Goal: Task Accomplishment & Management: Use online tool/utility

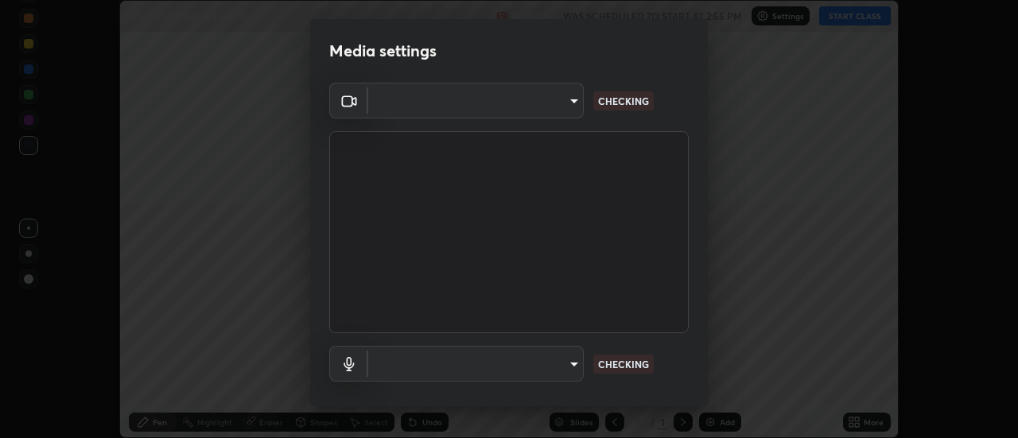
scroll to position [438, 1018]
type input "e2aa400b7bb40988937289f1826270d99bb774d75893401bafd8ee5ef144e594"
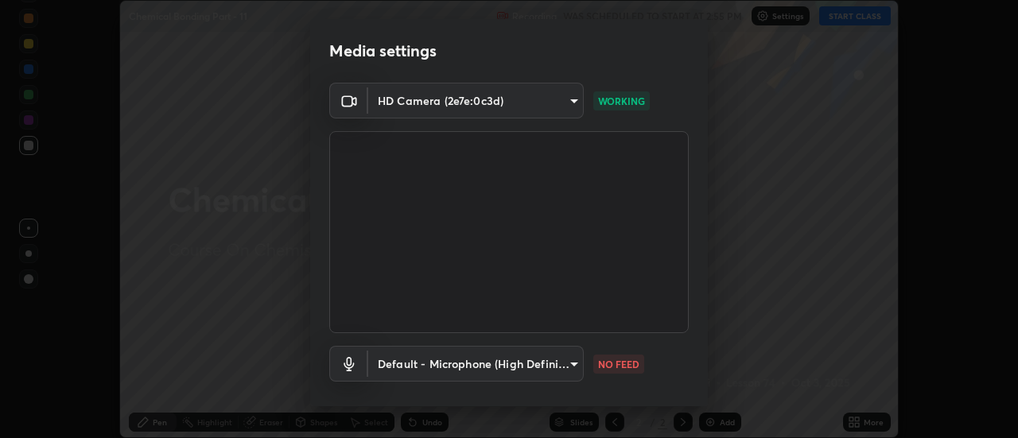
click at [409, 367] on body "Erase all Chemical Bonding Part - 11 Recording WAS SCHEDULED TO START AT 2:55 P…" at bounding box center [509, 219] width 1018 height 438
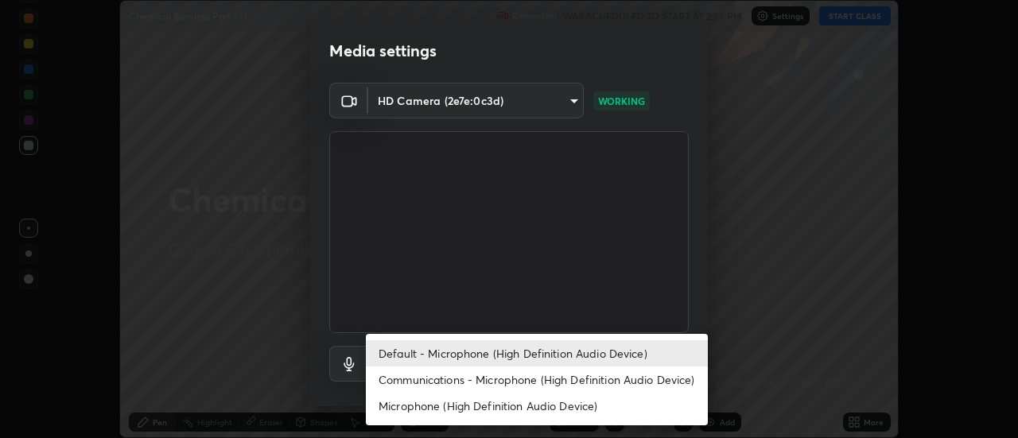
click at [427, 387] on li "Communications - Microphone (High Definition Audio Device)" at bounding box center [537, 379] width 342 height 26
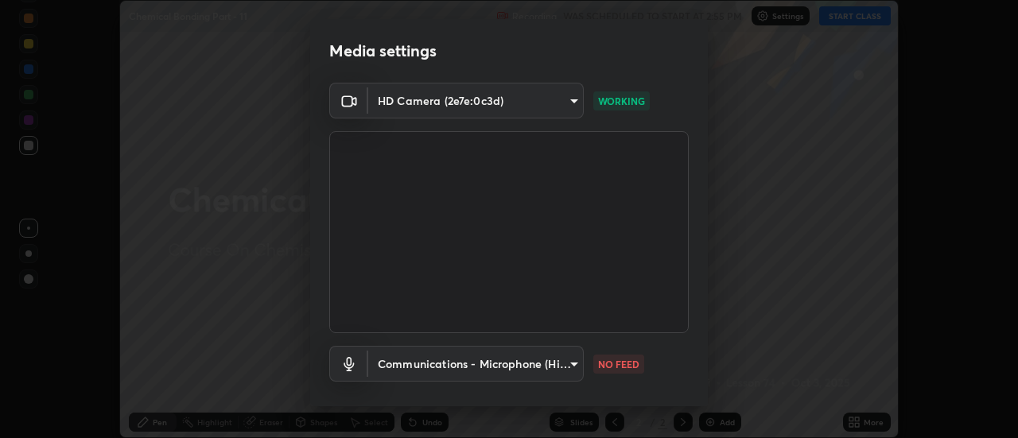
click at [429, 364] on body "Erase all Chemical Bonding Part - 11 Recording WAS SCHEDULED TO START AT 2:55 P…" at bounding box center [509, 219] width 1018 height 438
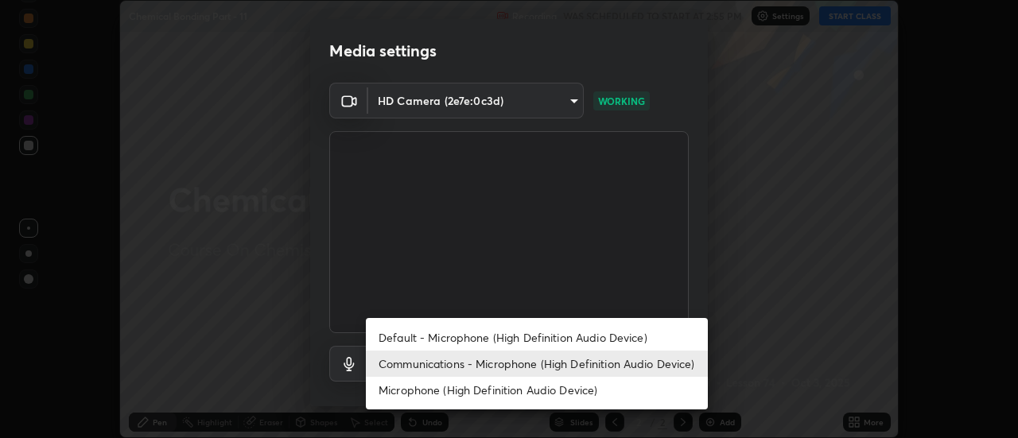
click at [417, 339] on li "Default - Microphone (High Definition Audio Device)" at bounding box center [537, 337] width 342 height 26
type input "default"
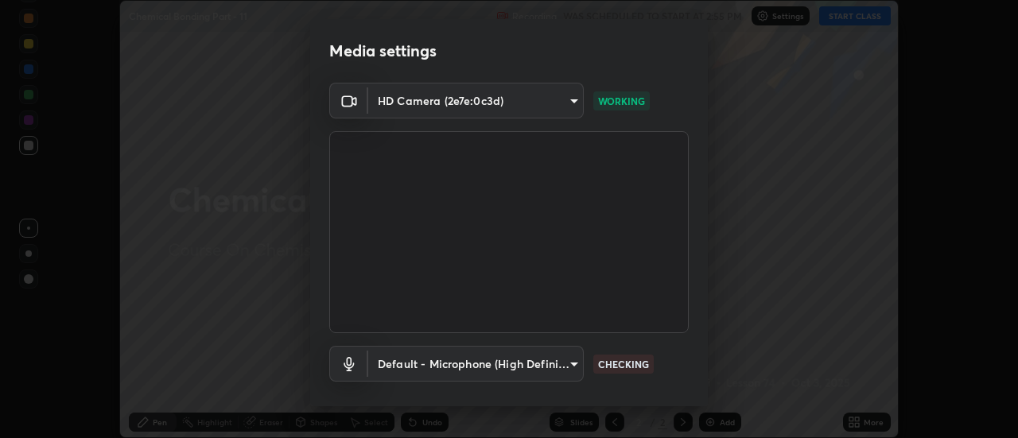
scroll to position [83, 0]
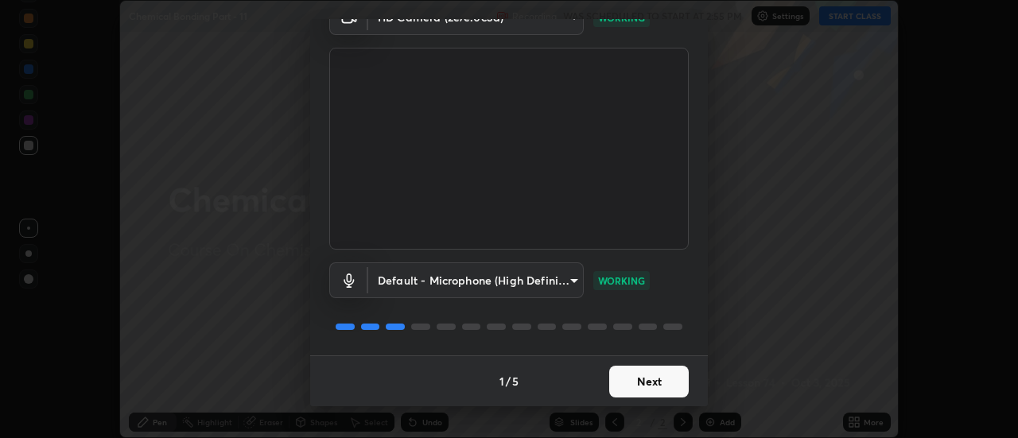
click at [649, 374] on button "Next" at bounding box center [648, 382] width 79 height 32
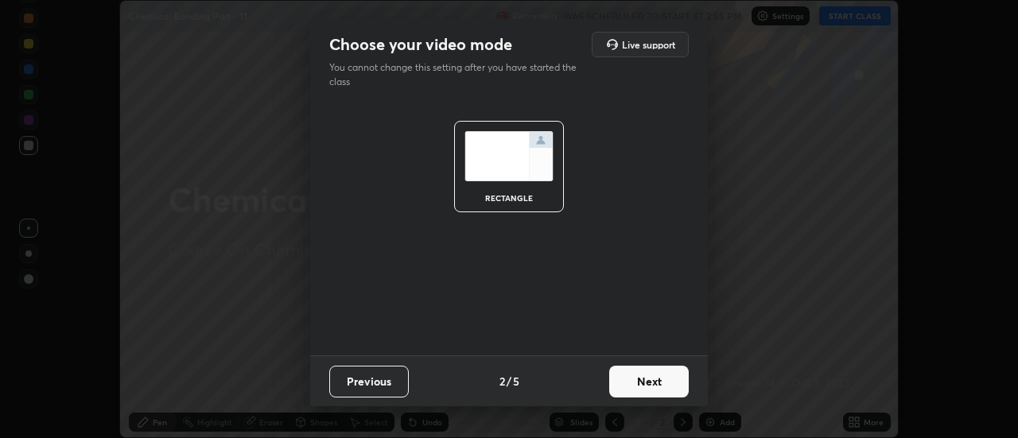
click at [661, 382] on button "Next" at bounding box center [648, 382] width 79 height 32
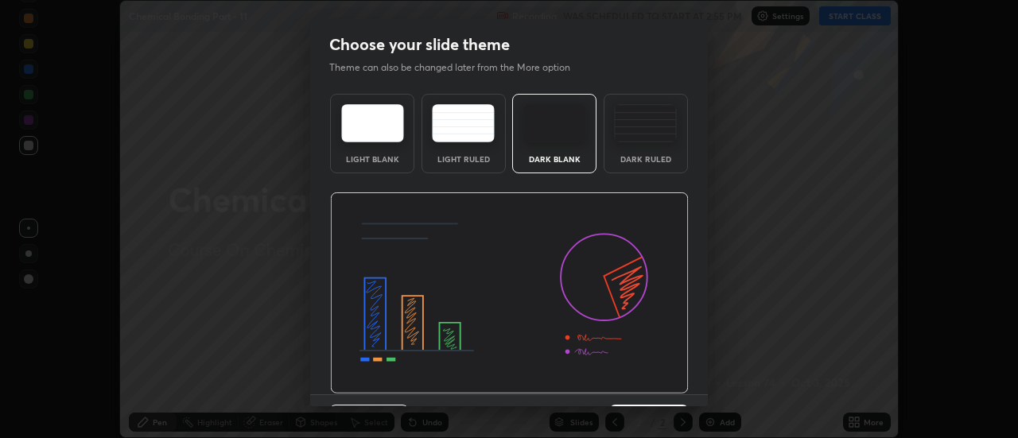
click at [666, 384] on img at bounding box center [509, 293] width 359 height 202
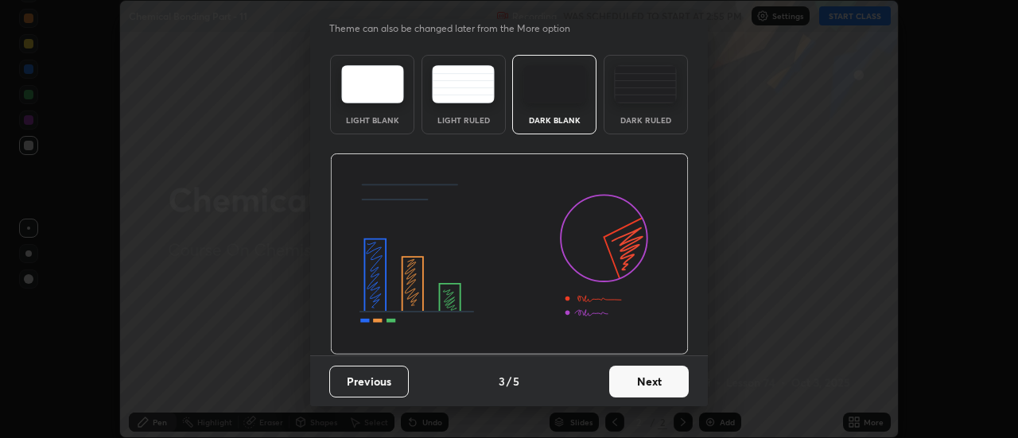
scroll to position [31, 0]
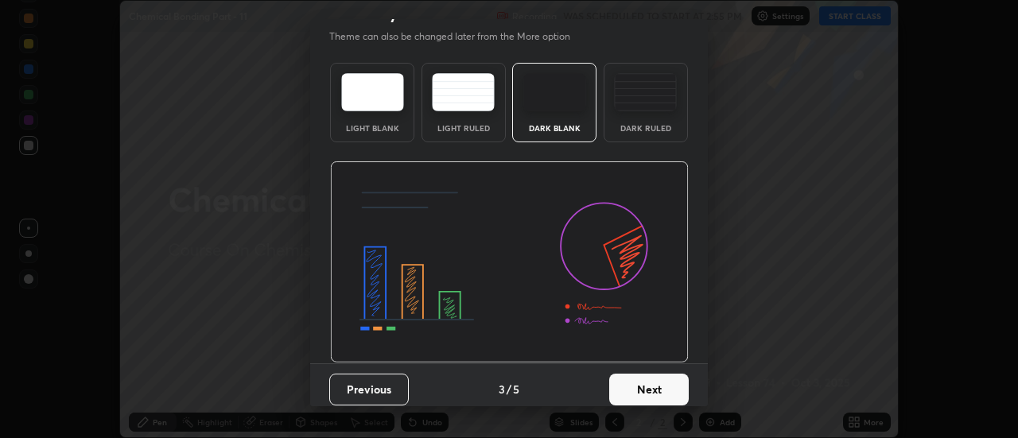
click at [669, 387] on button "Next" at bounding box center [648, 390] width 79 height 32
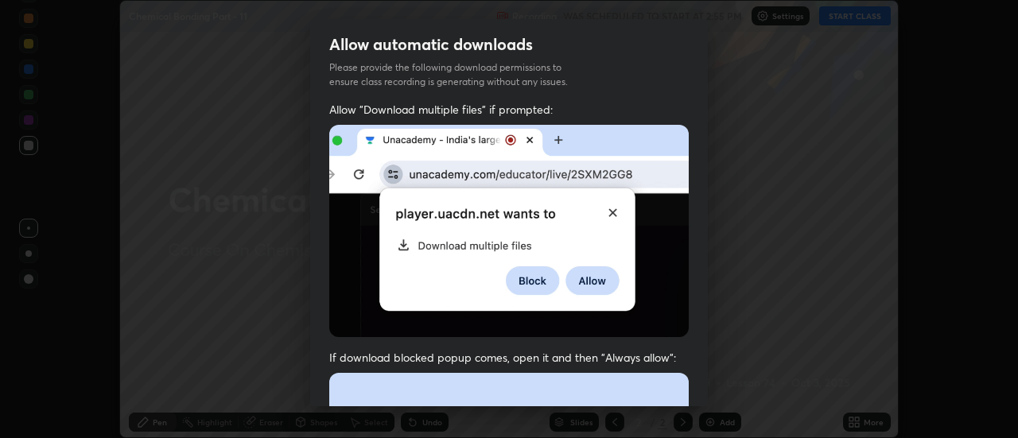
click at [692, 388] on div "Allow "Download multiple files" if prompted: If download blocked popup comes, o…" at bounding box center [508, 436] width 397 height 669
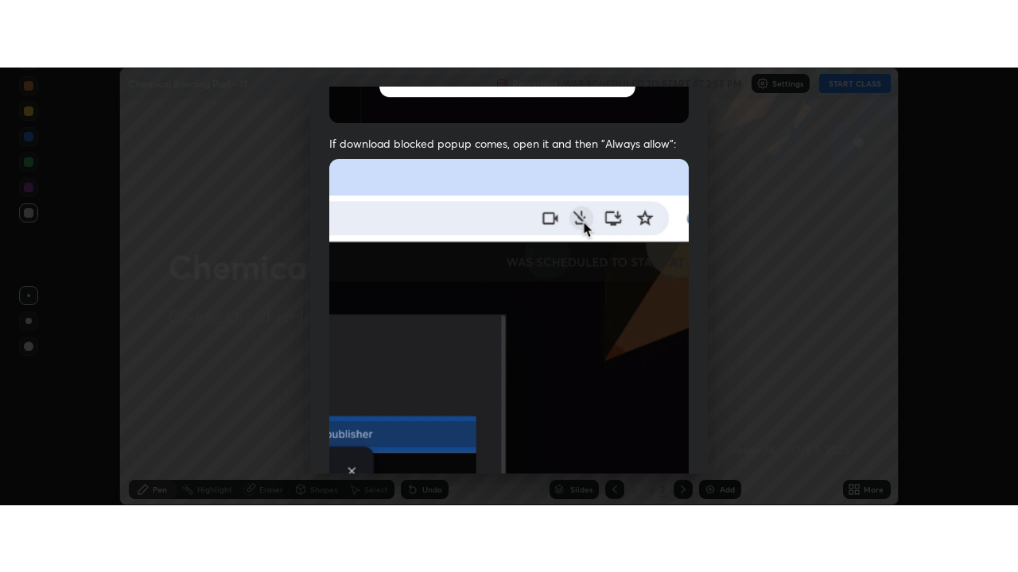
scroll to position [395, 0]
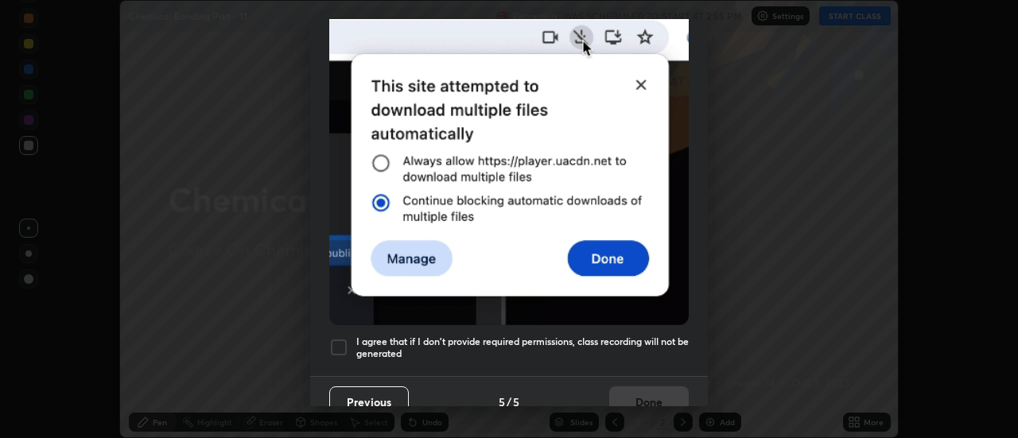
click at [335, 341] on div at bounding box center [338, 347] width 19 height 19
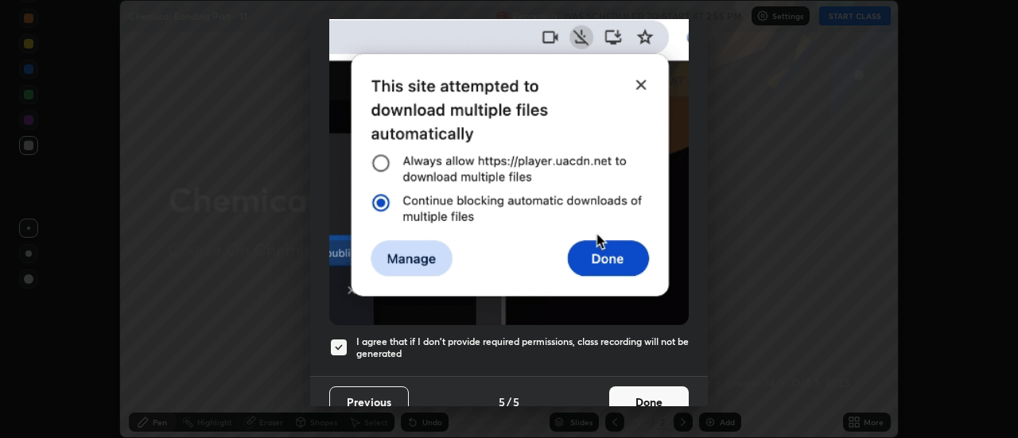
click at [643, 392] on button "Done" at bounding box center [648, 402] width 79 height 32
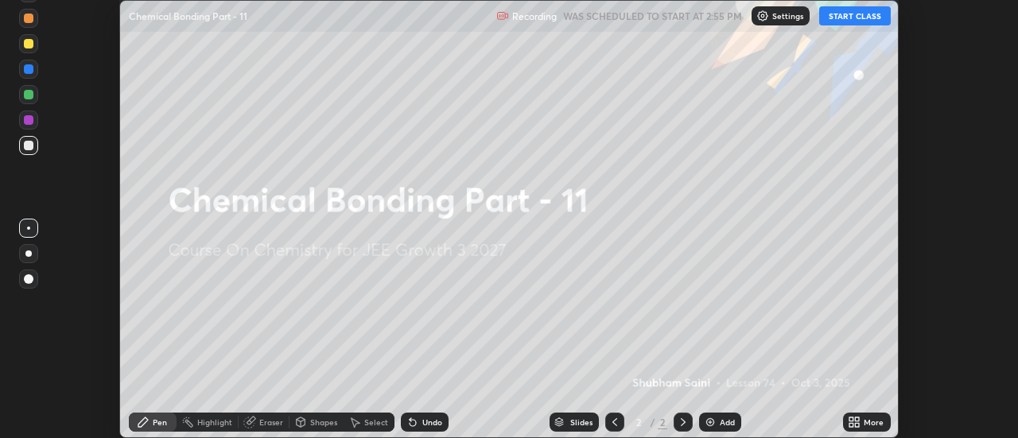
click at [855, 425] on icon at bounding box center [857, 425] width 4 height 4
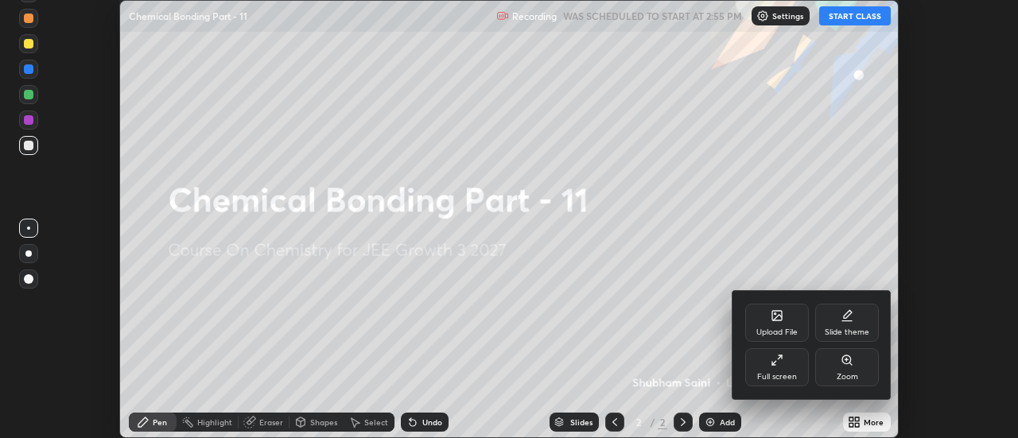
click at [766, 370] on div "Full screen" at bounding box center [777, 367] width 64 height 38
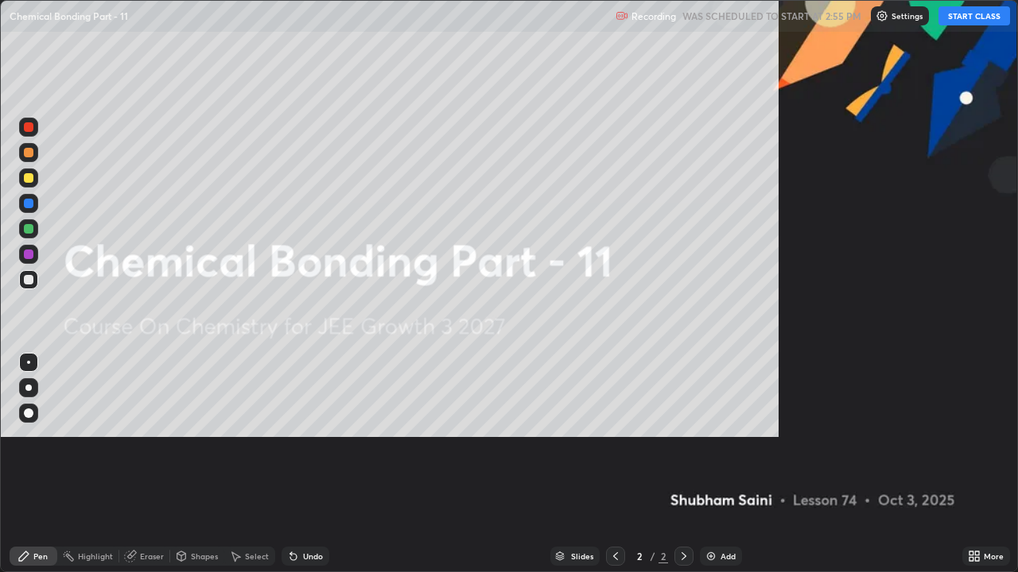
scroll to position [572, 1018]
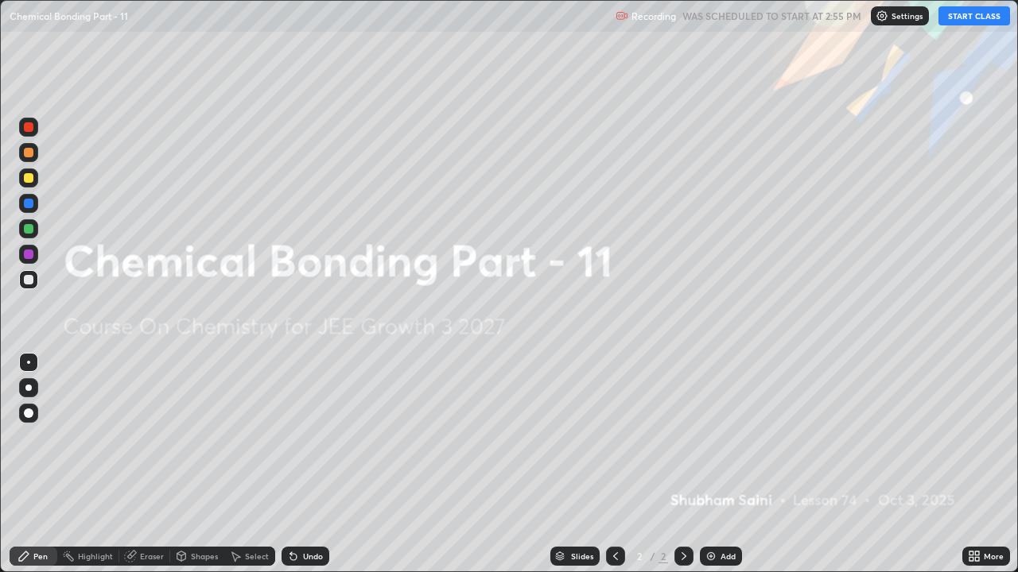
click at [970, 14] on button "START CLASS" at bounding box center [974, 15] width 72 height 19
click at [722, 437] on div "Add" at bounding box center [727, 556] width 15 height 8
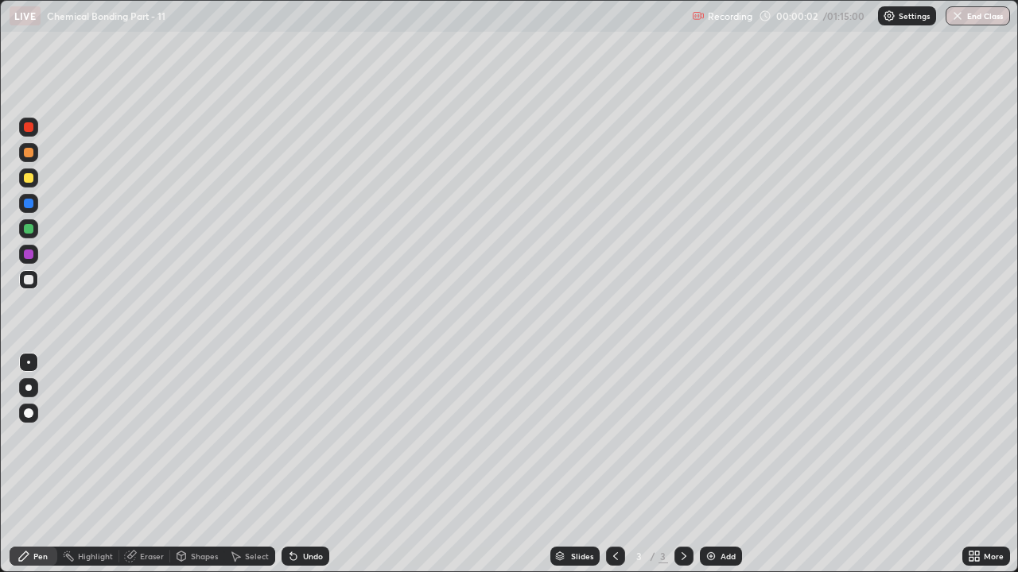
click at [28, 177] on div at bounding box center [29, 178] width 10 height 10
click at [22, 380] on div at bounding box center [28, 387] width 19 height 19
click at [27, 285] on div at bounding box center [28, 279] width 19 height 19
click at [200, 437] on div "Shapes" at bounding box center [197, 556] width 54 height 19
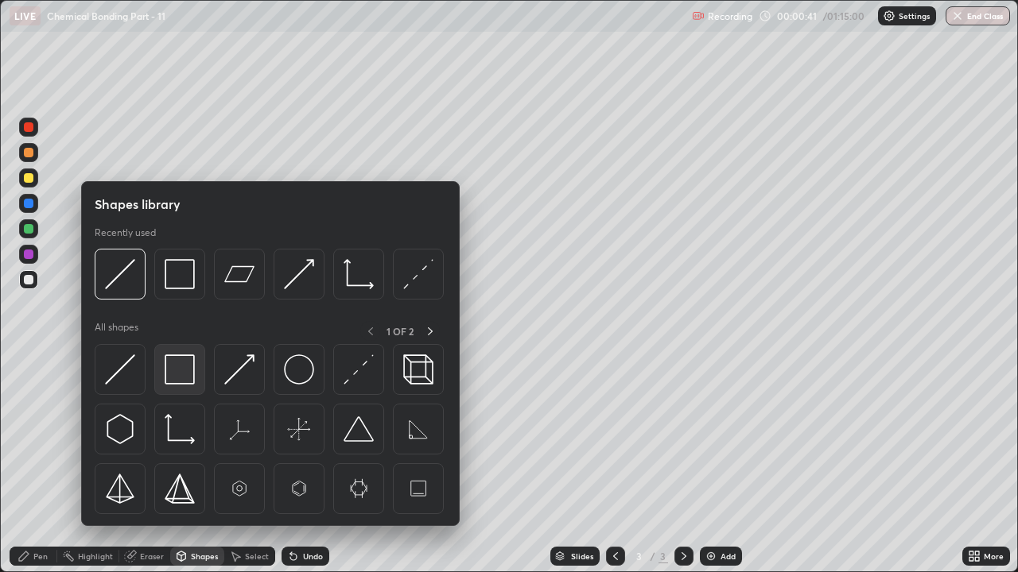
click at [177, 369] on img at bounding box center [180, 370] width 30 height 30
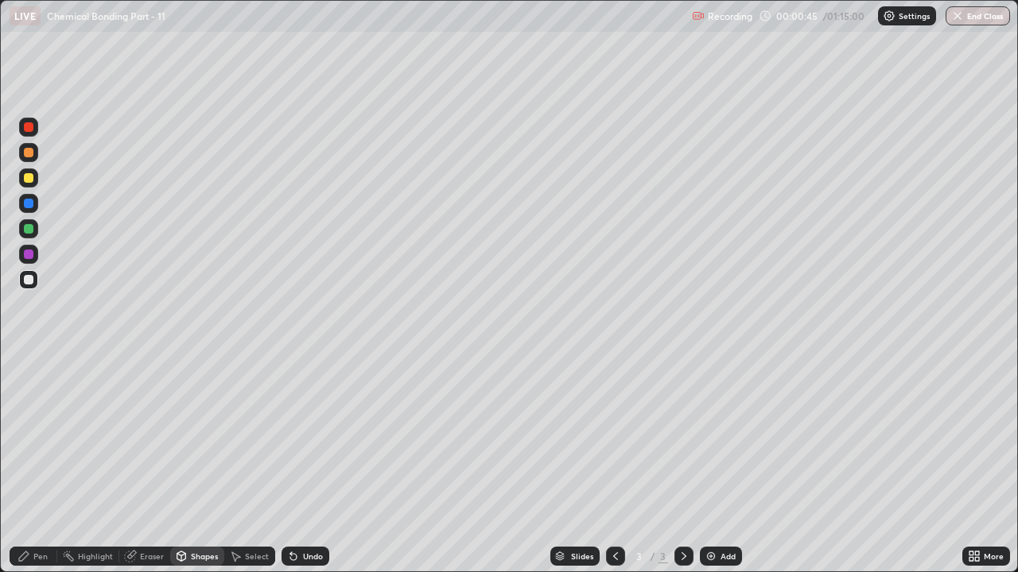
click at [38, 437] on div "Pen" at bounding box center [34, 556] width 48 height 19
click at [31, 177] on div at bounding box center [29, 178] width 10 height 10
click at [30, 161] on div at bounding box center [28, 152] width 19 height 19
click at [303, 437] on div "Undo" at bounding box center [313, 556] width 20 height 8
click at [310, 437] on div "Undo" at bounding box center [313, 556] width 20 height 8
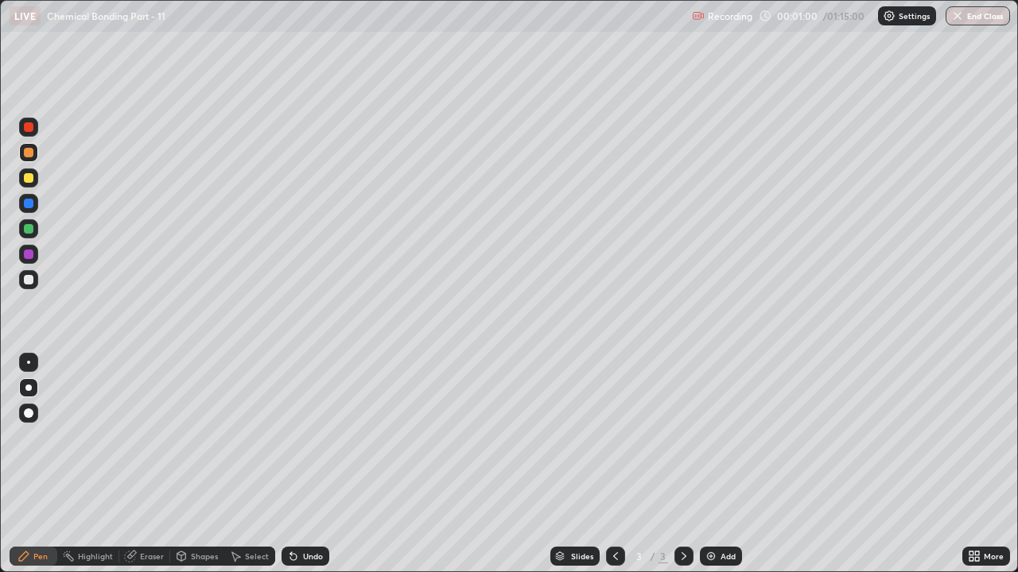
click at [312, 437] on div "Undo" at bounding box center [305, 556] width 48 height 19
click at [310, 437] on div "Undo" at bounding box center [305, 556] width 48 height 19
click at [301, 437] on div "Undo" at bounding box center [305, 556] width 48 height 19
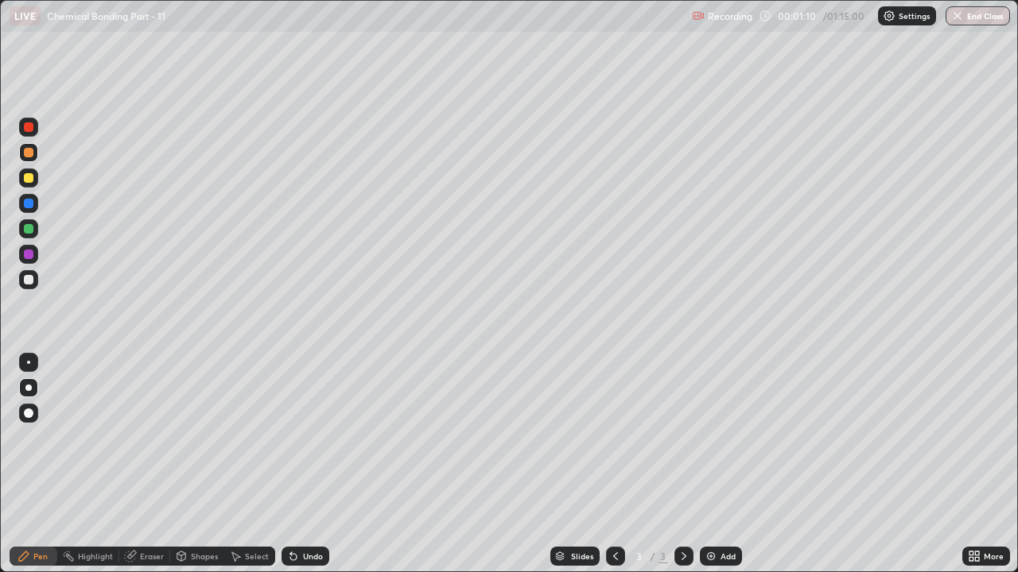
click at [305, 437] on div "Undo" at bounding box center [313, 556] width 20 height 8
click at [304, 437] on div "Undo" at bounding box center [313, 556] width 20 height 8
click at [312, 437] on div "Undo" at bounding box center [305, 556] width 48 height 19
click at [316, 437] on div "Undo" at bounding box center [305, 556] width 48 height 19
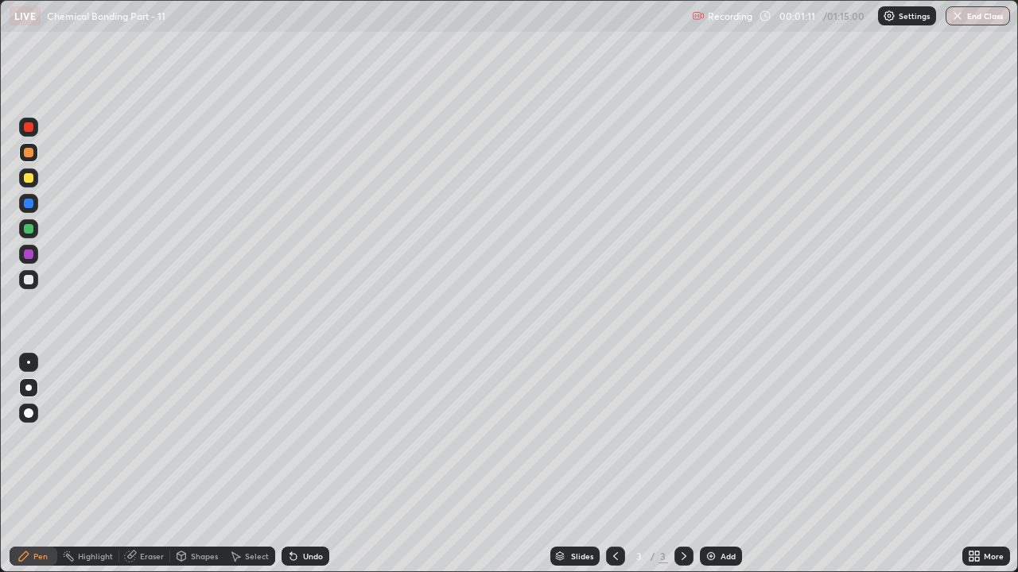
click at [308, 437] on div "Undo" at bounding box center [302, 557] width 54 height 32
click at [198, 437] on div "Shapes" at bounding box center [204, 556] width 27 height 8
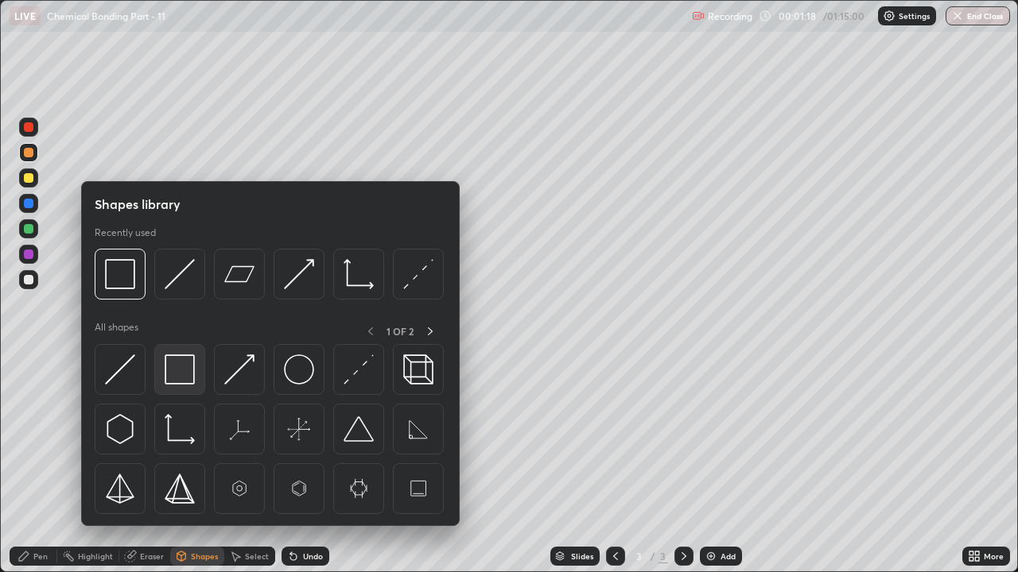
click at [185, 362] on img at bounding box center [180, 370] width 30 height 30
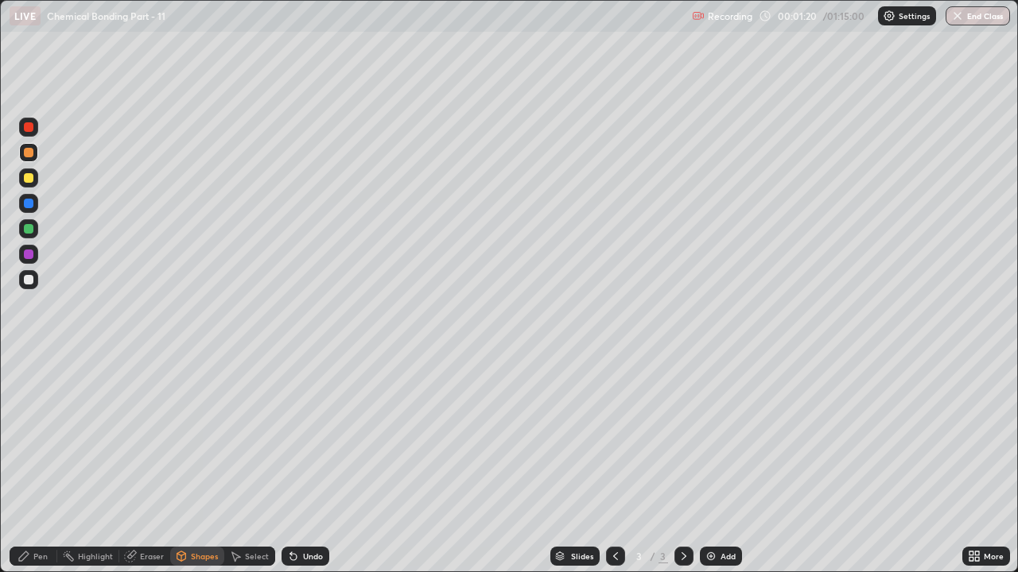
click at [23, 437] on div "Pen" at bounding box center [34, 556] width 48 height 19
click at [30, 277] on div at bounding box center [29, 280] width 10 height 10
click at [312, 437] on div "Undo" at bounding box center [313, 556] width 20 height 8
click at [308, 437] on div "Undo" at bounding box center [313, 556] width 20 height 8
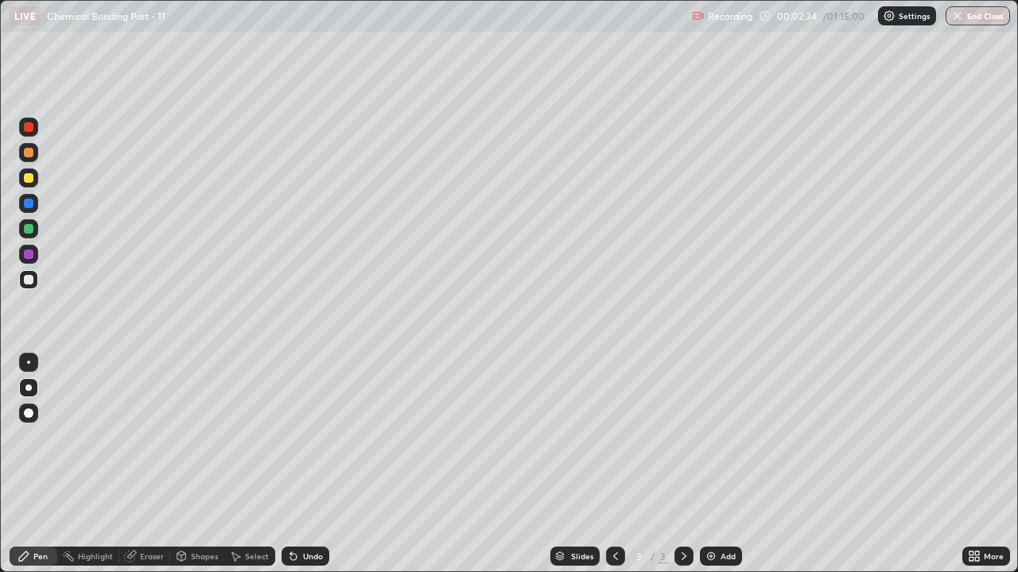
click at [308, 437] on div "Undo" at bounding box center [313, 556] width 20 height 8
click at [306, 437] on div "Undo" at bounding box center [313, 556] width 20 height 8
click at [312, 437] on div "Undo" at bounding box center [313, 556] width 20 height 8
click at [315, 437] on div "Undo" at bounding box center [313, 556] width 20 height 8
click at [310, 437] on div "Undo" at bounding box center [305, 556] width 48 height 19
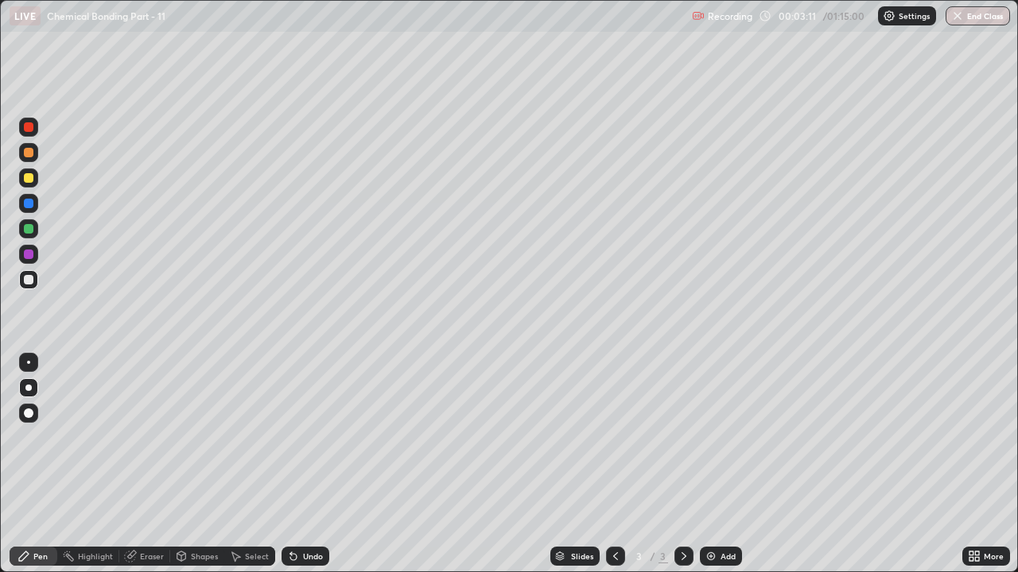
click at [308, 437] on div "Undo" at bounding box center [305, 556] width 48 height 19
click at [303, 437] on div "Undo" at bounding box center [305, 556] width 48 height 19
click at [302, 437] on div "Undo" at bounding box center [305, 556] width 48 height 19
click at [29, 255] on div at bounding box center [29, 255] width 10 height 10
click at [714, 437] on img at bounding box center [710, 556] width 13 height 13
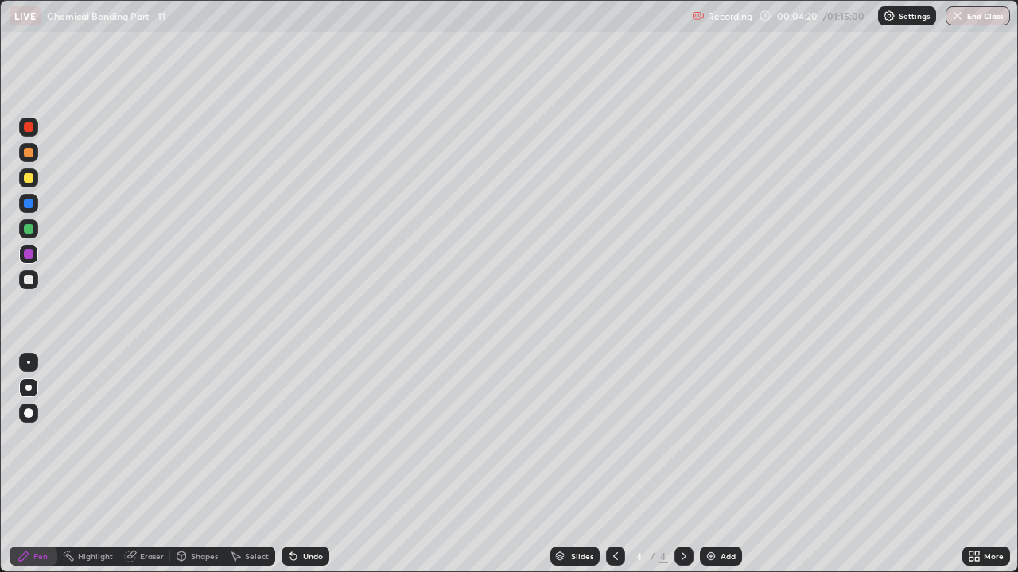
click at [29, 153] on div at bounding box center [29, 153] width 10 height 10
click at [316, 437] on div "Undo" at bounding box center [313, 556] width 20 height 8
click at [196, 437] on div "Shapes" at bounding box center [197, 556] width 54 height 19
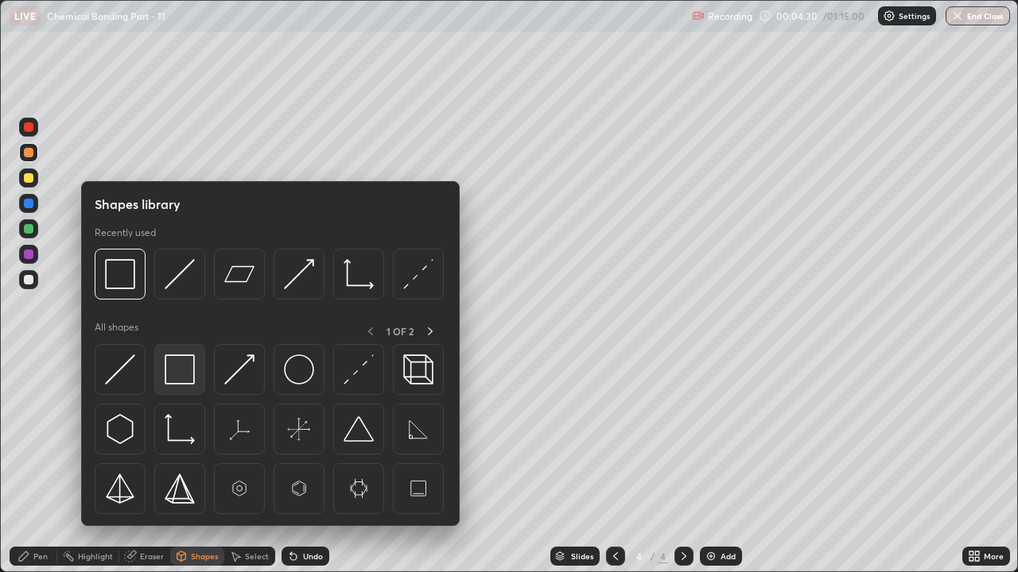
click at [180, 354] on div at bounding box center [179, 369] width 51 height 51
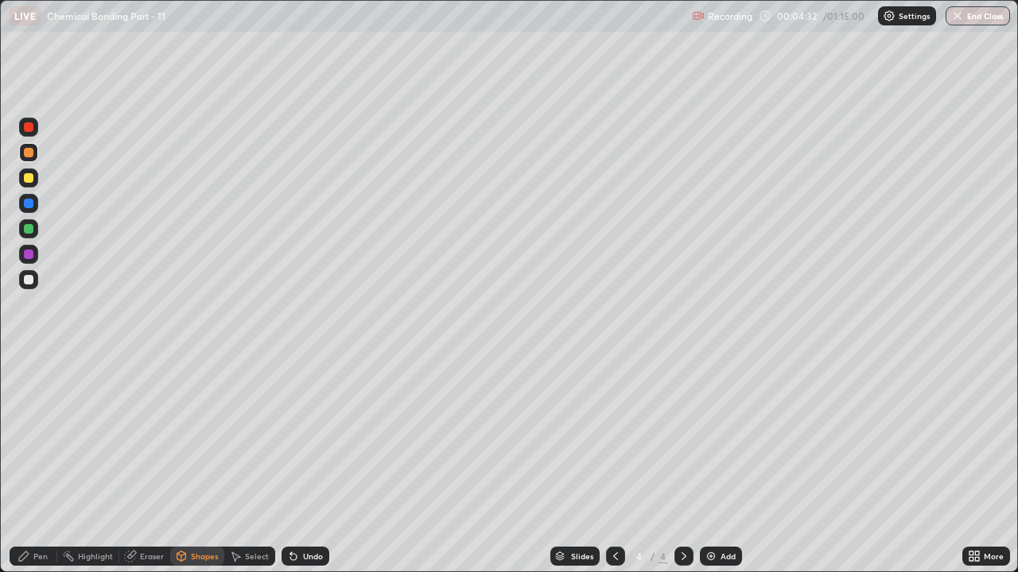
click at [25, 437] on icon at bounding box center [23, 556] width 13 height 13
click at [29, 279] on div at bounding box center [29, 280] width 10 height 10
click at [312, 437] on div "Undo" at bounding box center [313, 556] width 20 height 8
click at [314, 437] on div "Undo" at bounding box center [313, 556] width 20 height 8
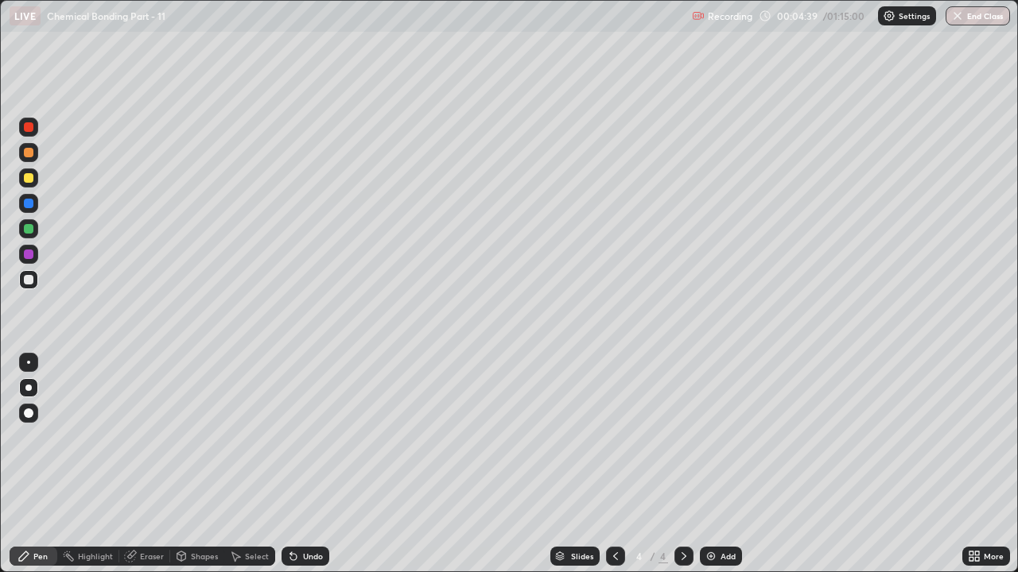
click at [317, 437] on div "Undo" at bounding box center [313, 556] width 20 height 8
click at [37, 178] on div at bounding box center [28, 178] width 19 height 19
click at [31, 129] on div at bounding box center [29, 127] width 10 height 10
click at [317, 437] on div "Undo" at bounding box center [305, 556] width 48 height 19
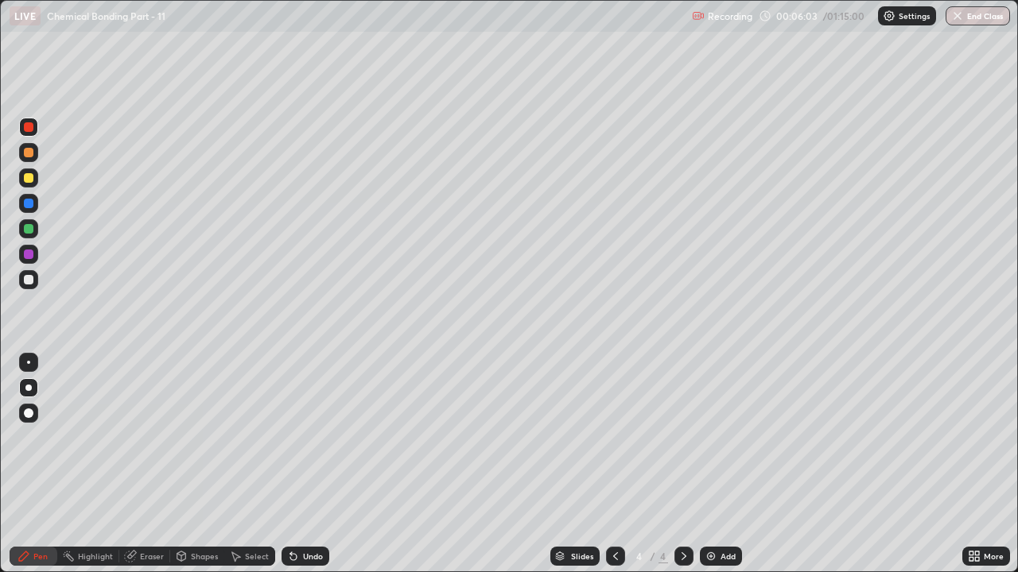
click at [299, 437] on div "Undo" at bounding box center [305, 556] width 48 height 19
click at [33, 153] on div at bounding box center [29, 153] width 10 height 10
click at [137, 437] on div "Eraser" at bounding box center [144, 556] width 51 height 19
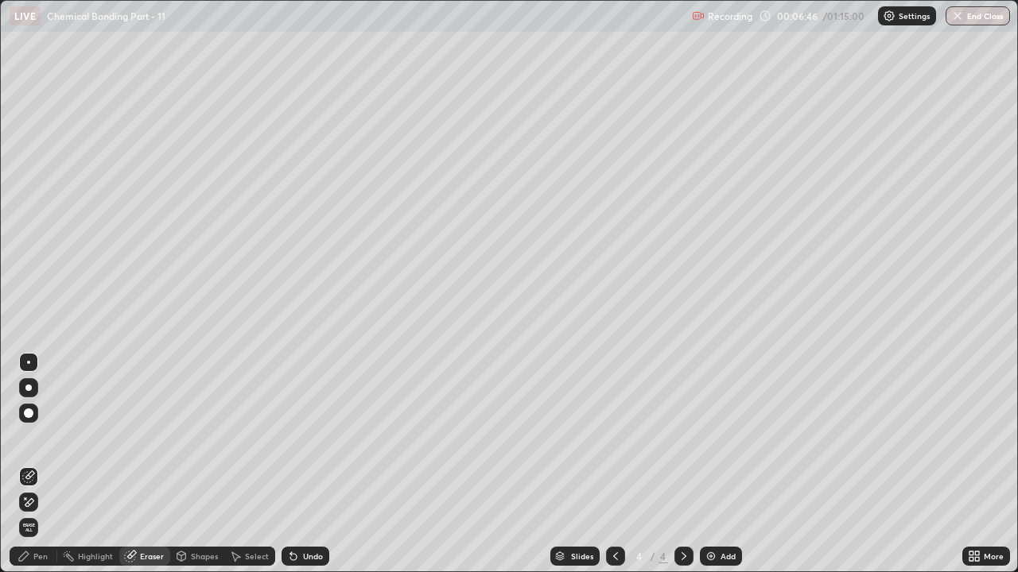
click at [26, 437] on icon at bounding box center [23, 556] width 13 height 13
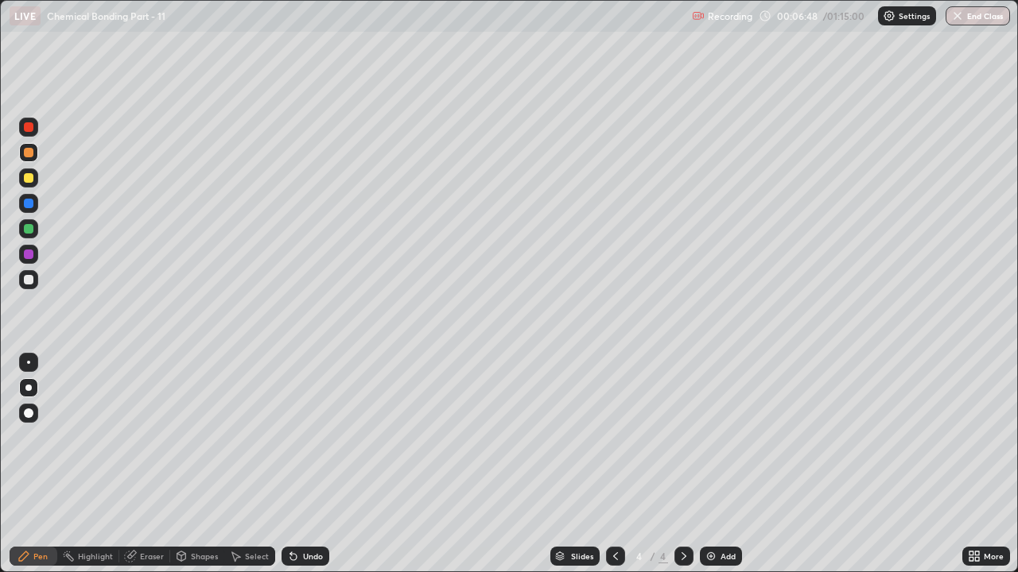
click at [33, 281] on div at bounding box center [29, 280] width 10 height 10
click at [319, 437] on div "Undo" at bounding box center [313, 556] width 20 height 8
click at [31, 135] on div at bounding box center [28, 127] width 19 height 19
click at [305, 437] on div "Undo" at bounding box center [305, 556] width 48 height 19
click at [306, 437] on div "Undo" at bounding box center [305, 556] width 48 height 19
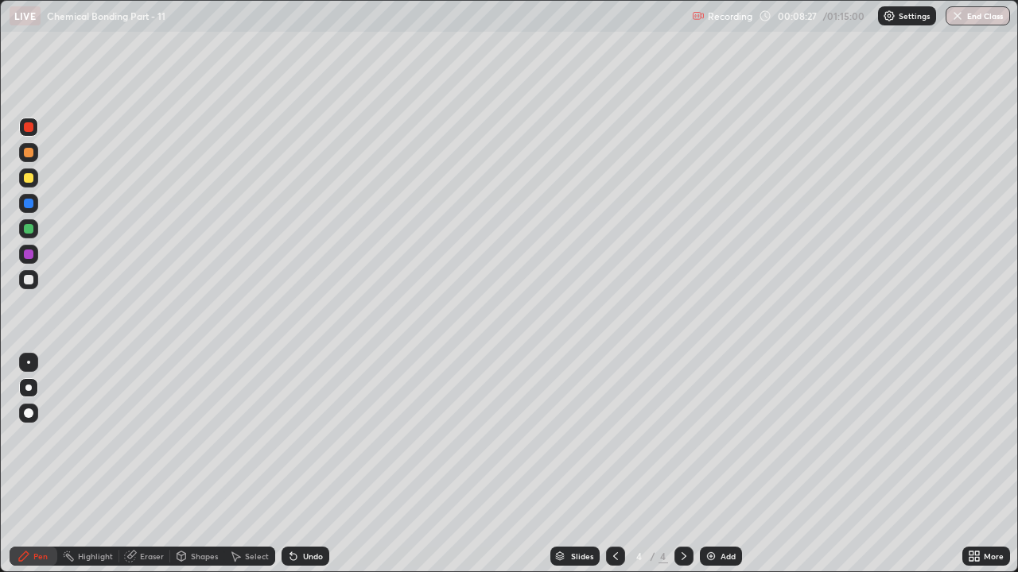
click at [313, 437] on div "Undo" at bounding box center [305, 556] width 48 height 19
click at [318, 437] on div "Undo" at bounding box center [305, 556] width 48 height 19
click at [320, 437] on div "Undo" at bounding box center [313, 556] width 20 height 8
click at [308, 437] on div "Undo" at bounding box center [305, 556] width 48 height 19
click at [299, 437] on div "Undo" at bounding box center [305, 556] width 48 height 19
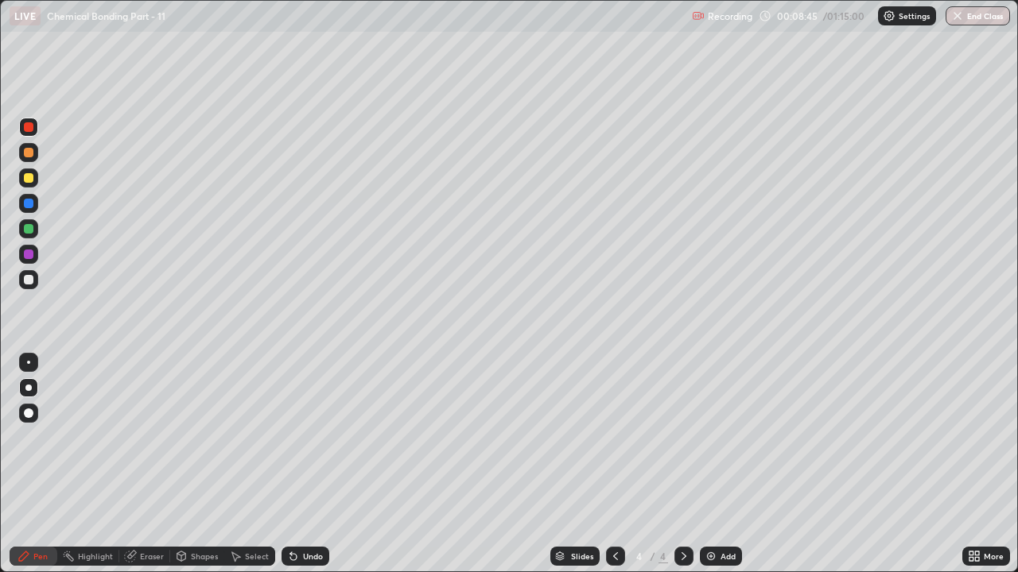
click at [303, 437] on div "Undo" at bounding box center [313, 556] width 20 height 8
click at [306, 437] on div "Undo" at bounding box center [313, 556] width 20 height 8
click at [311, 437] on div "Undo" at bounding box center [313, 556] width 20 height 8
click at [312, 437] on div "Undo" at bounding box center [313, 556] width 20 height 8
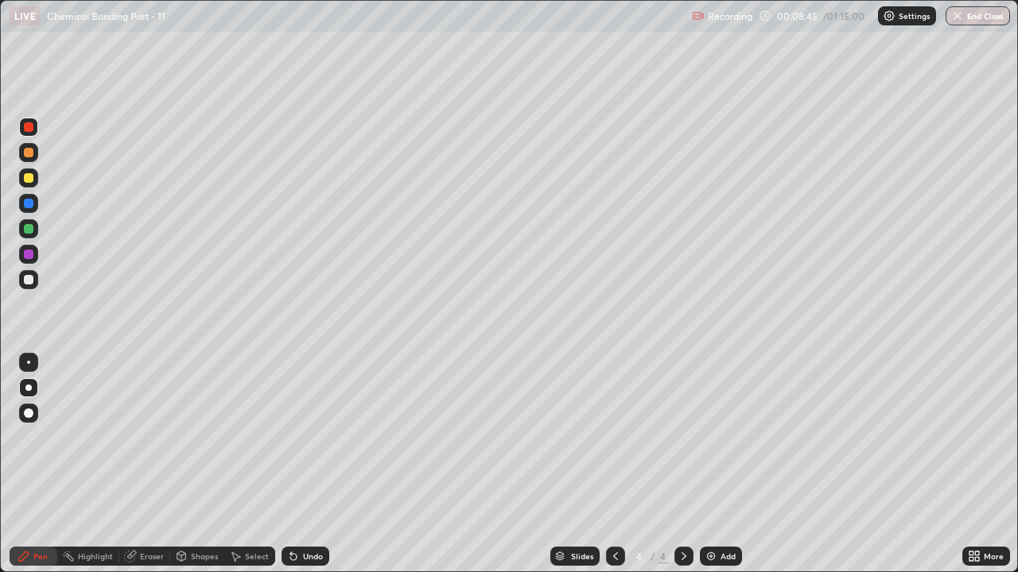
click at [308, 437] on div "Undo" at bounding box center [313, 556] width 20 height 8
click at [723, 437] on div "Add" at bounding box center [727, 556] width 15 height 8
click at [27, 155] on div at bounding box center [29, 153] width 10 height 10
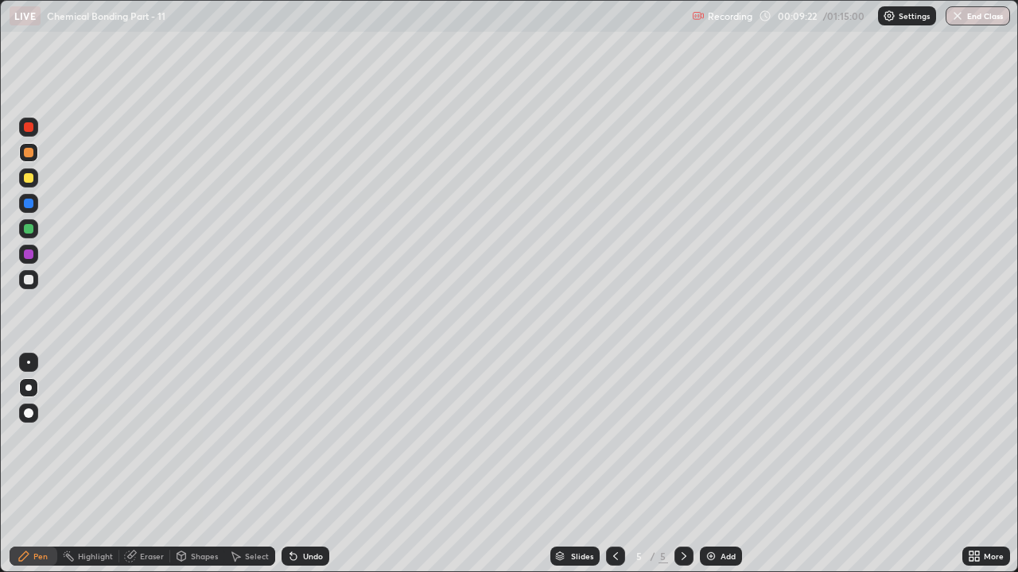
click at [200, 437] on div "Shapes" at bounding box center [204, 556] width 27 height 8
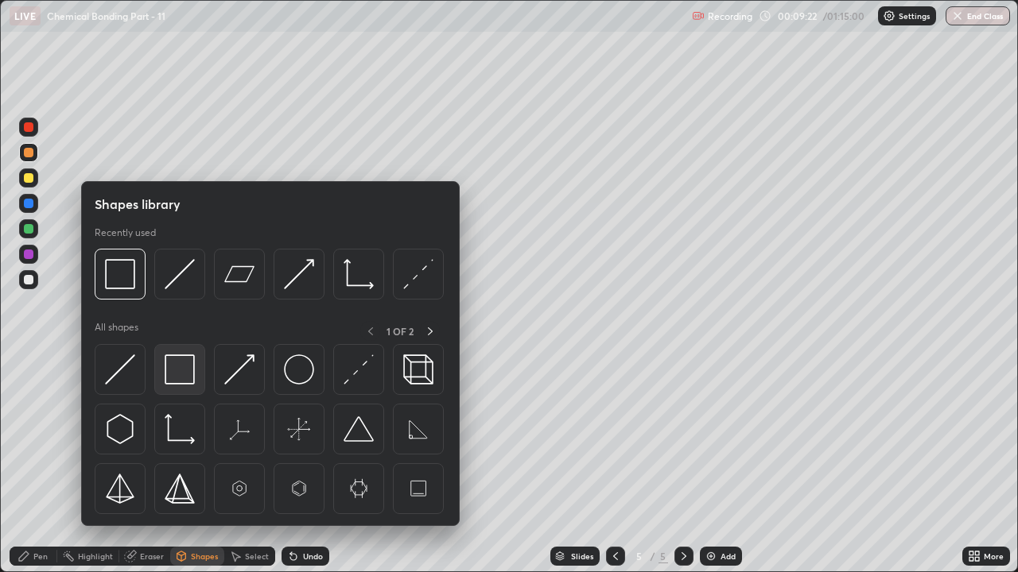
click at [178, 370] on img at bounding box center [180, 370] width 30 height 30
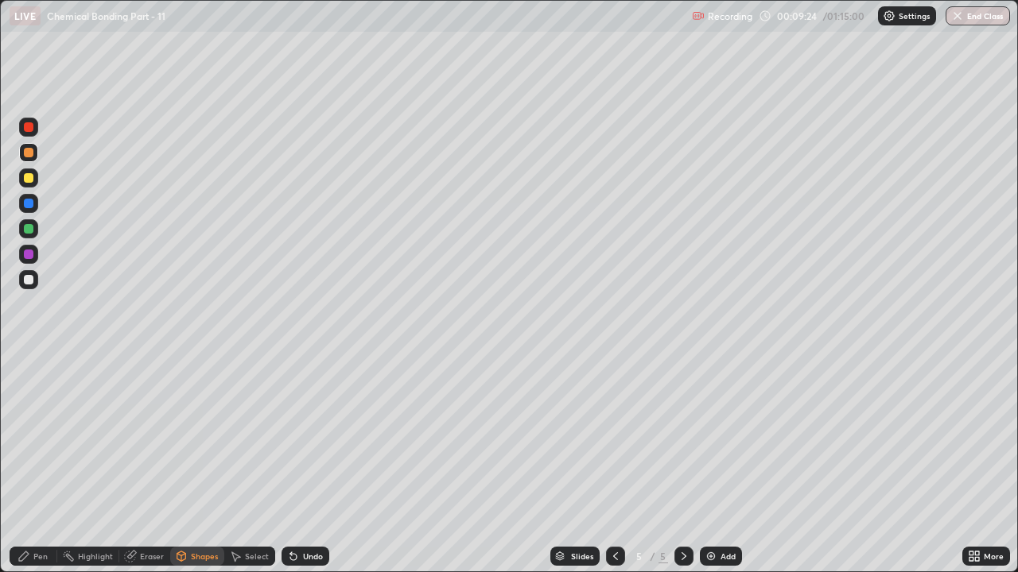
click at [32, 437] on div "Pen" at bounding box center [34, 556] width 48 height 19
click at [29, 145] on div at bounding box center [28, 152] width 19 height 19
click at [27, 126] on div at bounding box center [29, 127] width 10 height 10
click at [25, 275] on div at bounding box center [29, 280] width 10 height 10
click at [29, 180] on div at bounding box center [29, 178] width 10 height 10
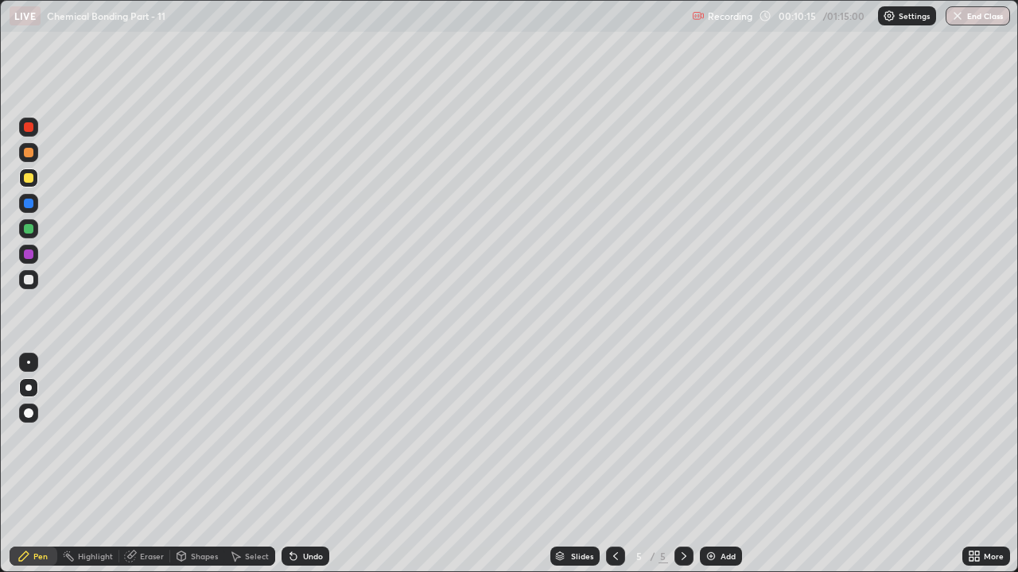
click at [316, 437] on div "Undo" at bounding box center [313, 556] width 20 height 8
click at [618, 437] on div at bounding box center [615, 556] width 19 height 19
click at [682, 437] on icon at bounding box center [683, 556] width 13 height 13
click at [30, 252] on div at bounding box center [29, 255] width 10 height 10
click at [302, 437] on div "Undo" at bounding box center [305, 556] width 48 height 19
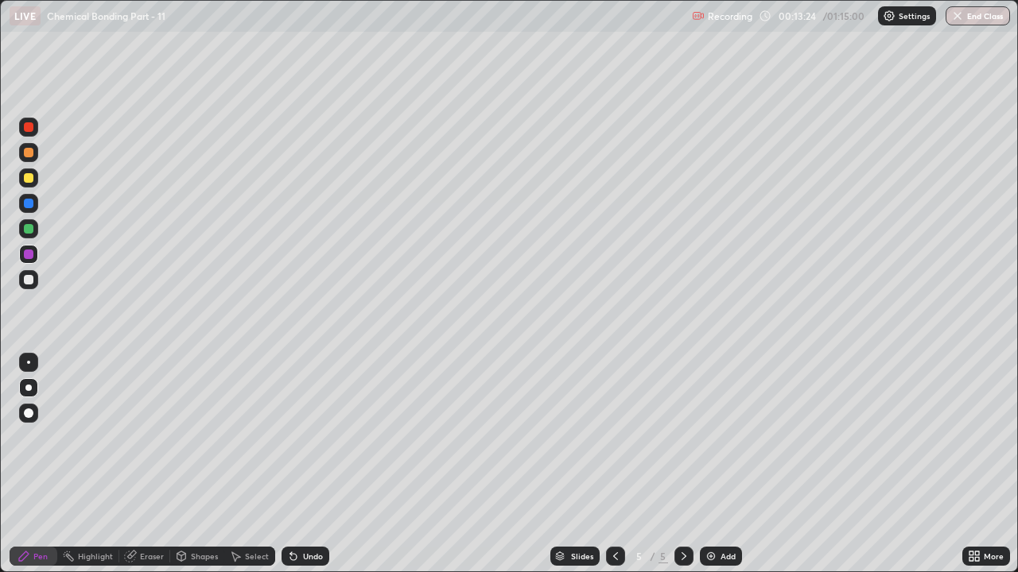
click at [614, 437] on icon at bounding box center [615, 556] width 13 height 13
click at [674, 437] on div at bounding box center [683, 556] width 19 height 19
click at [680, 437] on icon at bounding box center [683, 556] width 13 height 13
click at [727, 437] on div "Add" at bounding box center [721, 556] width 42 height 19
click at [25, 181] on div at bounding box center [29, 178] width 10 height 10
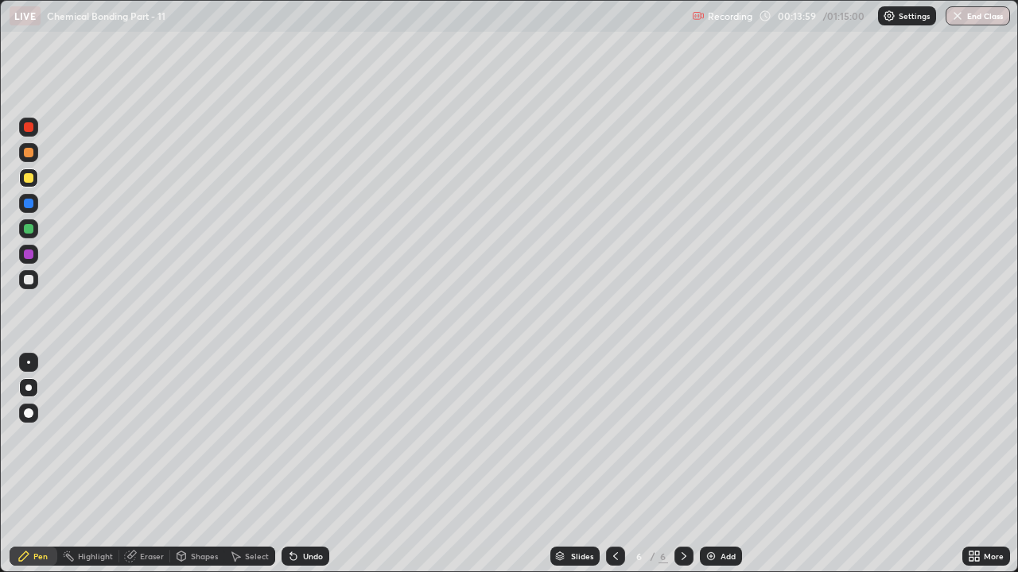
click at [196, 437] on div "Shapes" at bounding box center [204, 556] width 27 height 8
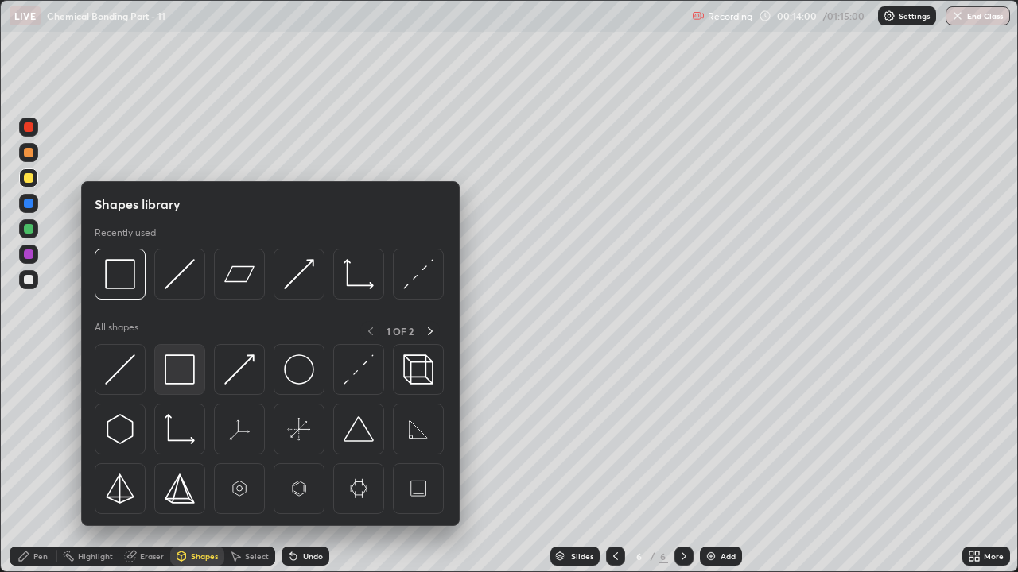
click at [180, 370] on img at bounding box center [180, 370] width 30 height 30
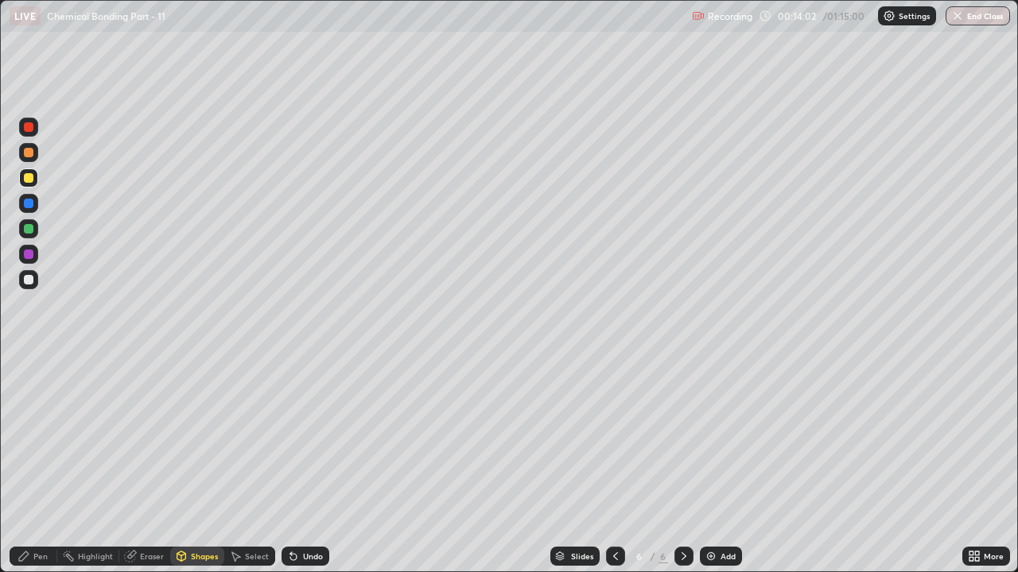
click at [37, 437] on div "Pen" at bounding box center [40, 556] width 14 height 8
click at [34, 277] on div at bounding box center [28, 279] width 19 height 19
click at [311, 437] on div "Undo" at bounding box center [313, 556] width 20 height 8
click at [316, 437] on div "Undo" at bounding box center [305, 556] width 48 height 19
click at [312, 437] on div "Undo" at bounding box center [313, 556] width 20 height 8
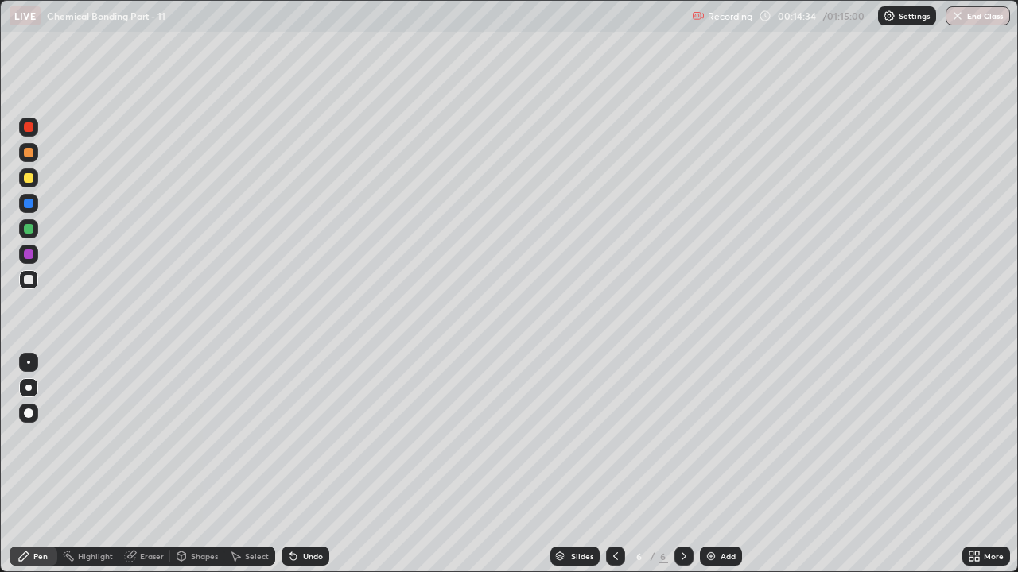
click at [33, 153] on div at bounding box center [29, 153] width 10 height 10
click at [311, 437] on div "Undo" at bounding box center [313, 556] width 20 height 8
click at [732, 437] on div "Add" at bounding box center [727, 556] width 15 height 8
click at [30, 157] on div at bounding box center [29, 153] width 10 height 10
click at [33, 182] on div at bounding box center [28, 178] width 19 height 19
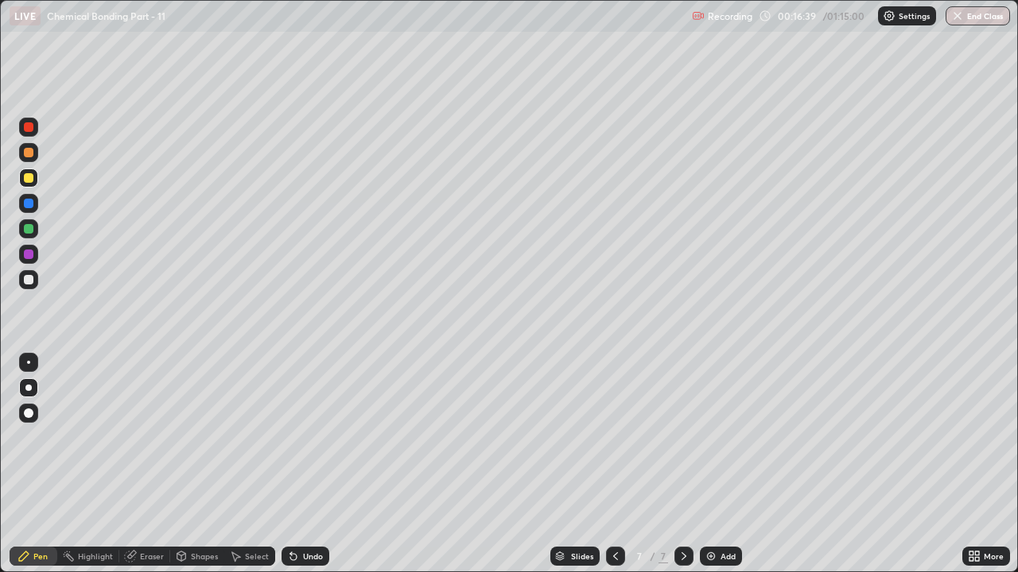
click at [33, 153] on div at bounding box center [29, 153] width 10 height 10
click at [306, 437] on div "Undo" at bounding box center [305, 556] width 48 height 19
click at [193, 437] on div "Shapes" at bounding box center [204, 556] width 27 height 8
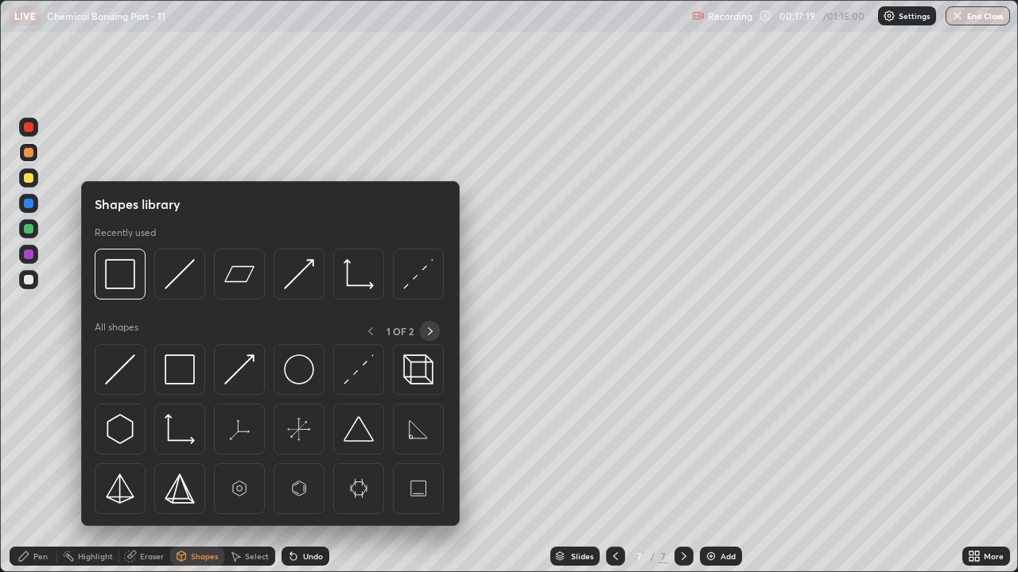
click at [429, 331] on icon at bounding box center [430, 331] width 13 height 13
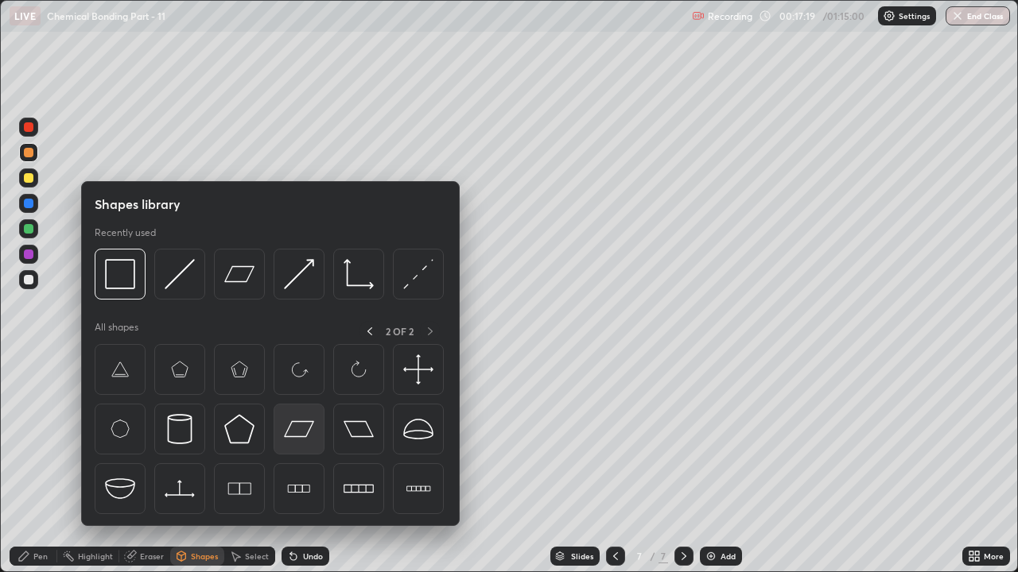
click at [301, 436] on img at bounding box center [299, 429] width 30 height 30
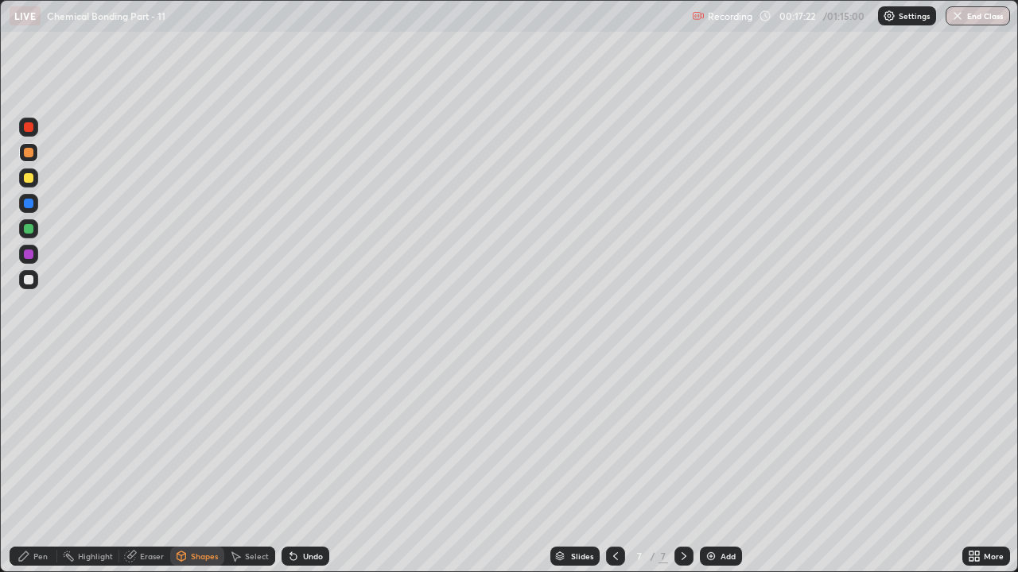
click at [29, 174] on div at bounding box center [29, 178] width 10 height 10
click at [305, 437] on div "Undo" at bounding box center [313, 556] width 20 height 8
click at [21, 437] on icon at bounding box center [24, 557] width 10 height 10
click at [27, 126] on div at bounding box center [29, 127] width 10 height 10
click at [194, 437] on div "Shapes" at bounding box center [204, 556] width 27 height 8
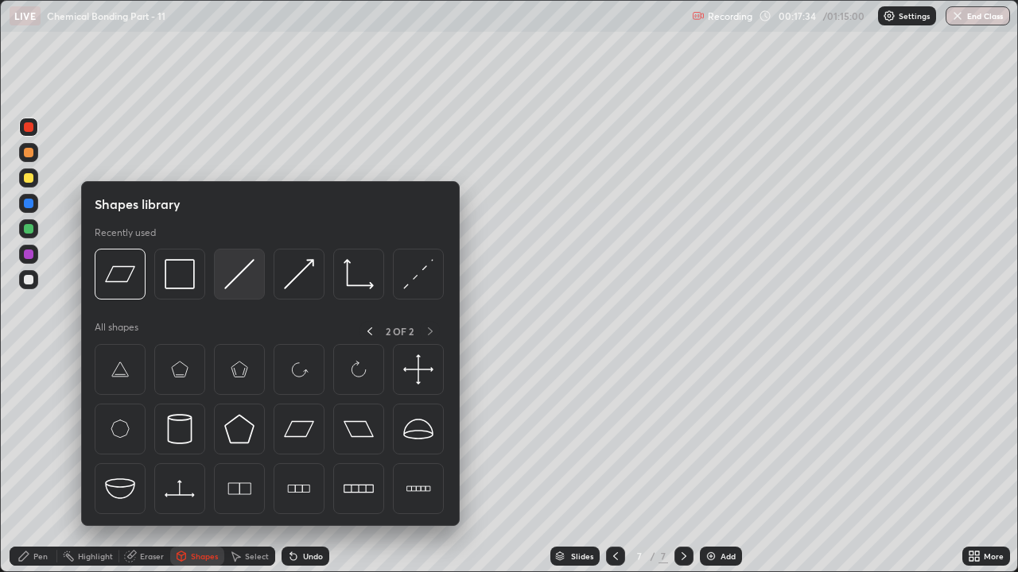
click at [235, 279] on img at bounding box center [239, 274] width 30 height 30
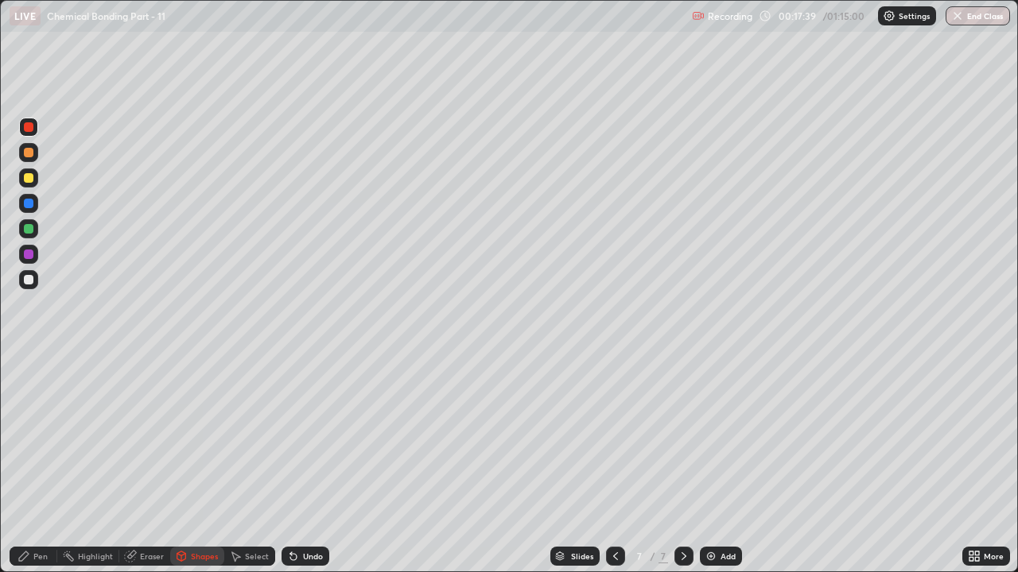
click at [27, 437] on icon at bounding box center [23, 556] width 13 height 13
click at [28, 281] on div at bounding box center [29, 280] width 10 height 10
click at [33, 159] on div at bounding box center [28, 152] width 19 height 19
click at [29, 123] on div at bounding box center [29, 127] width 10 height 10
click at [32, 281] on div at bounding box center [29, 280] width 10 height 10
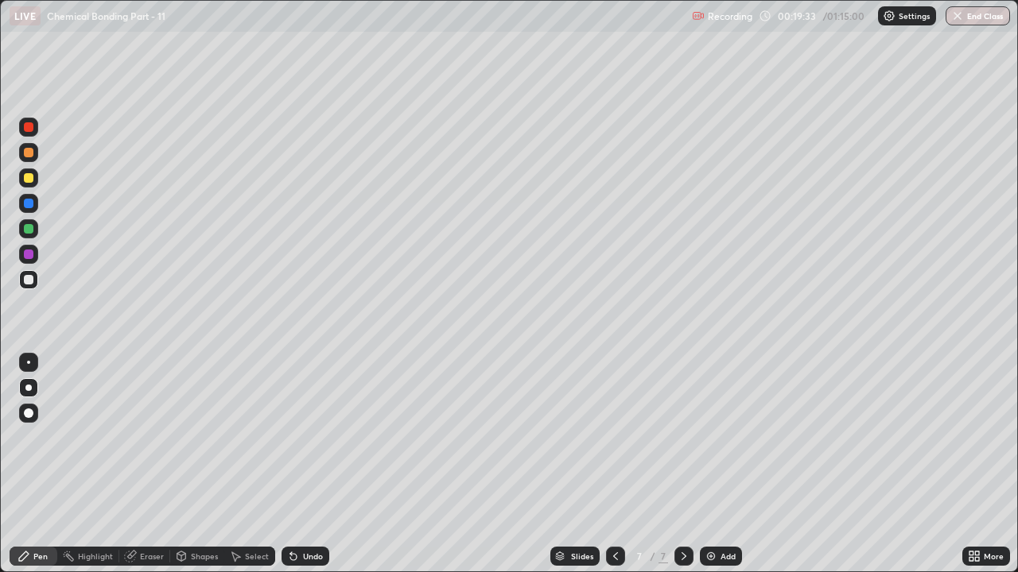
click at [203, 437] on div "Shapes" at bounding box center [204, 556] width 27 height 8
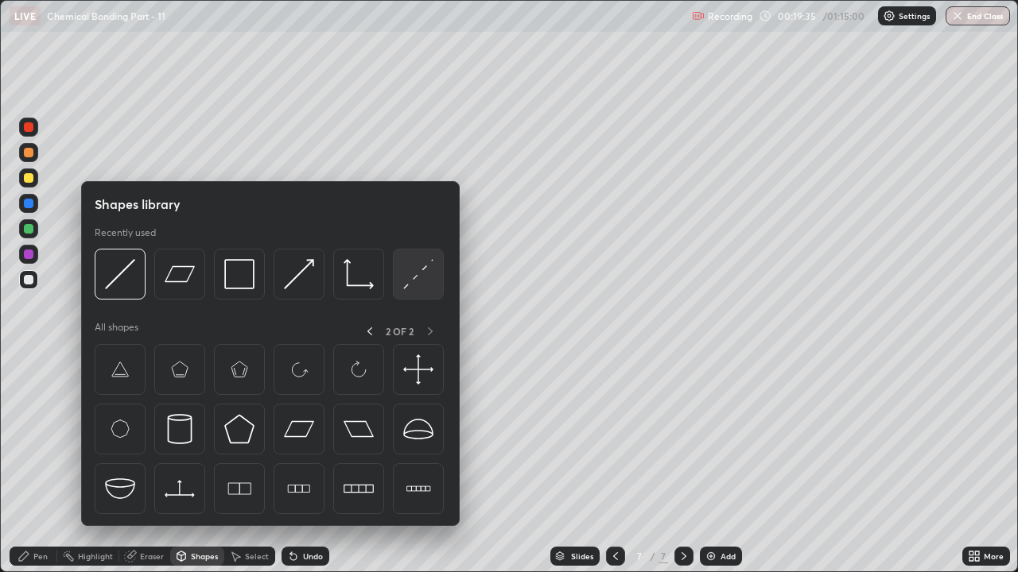
click at [418, 280] on img at bounding box center [418, 274] width 30 height 30
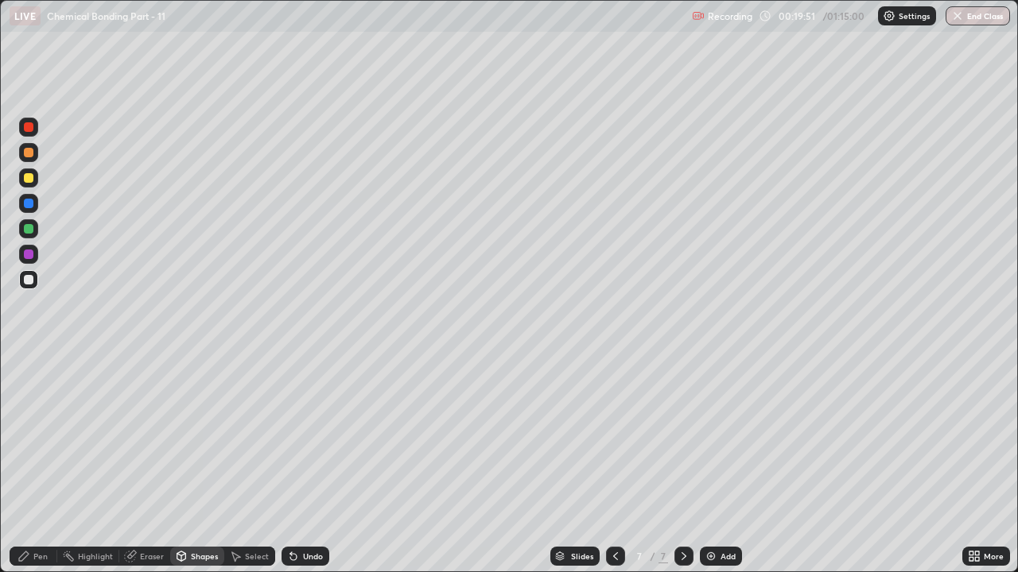
click at [612, 437] on icon at bounding box center [615, 556] width 13 height 13
click at [615, 437] on icon at bounding box center [615, 556] width 5 height 8
click at [614, 437] on icon at bounding box center [615, 556] width 13 height 13
click at [632, 437] on div "3" at bounding box center [639, 557] width 16 height 10
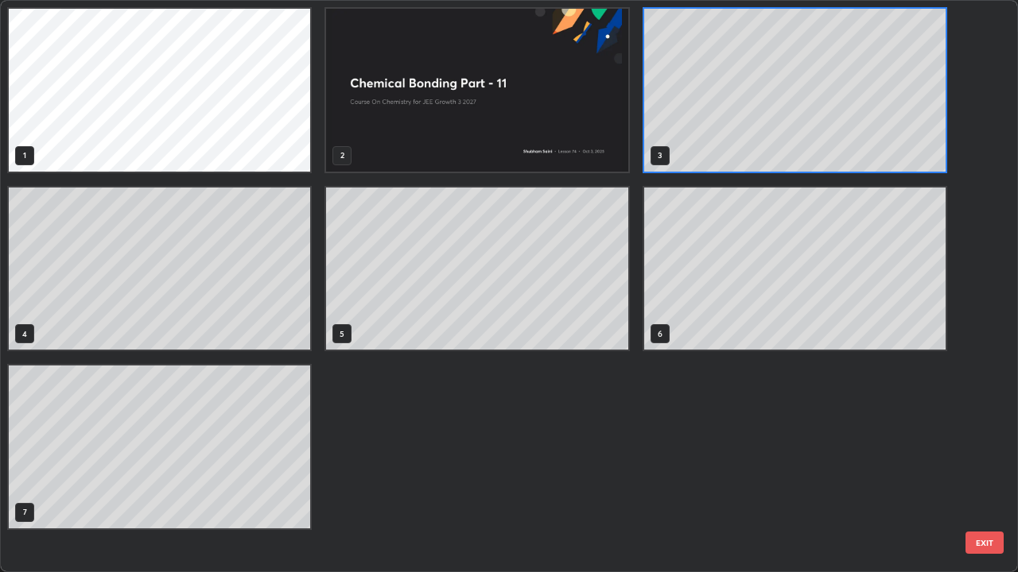
scroll to position [566, 1008]
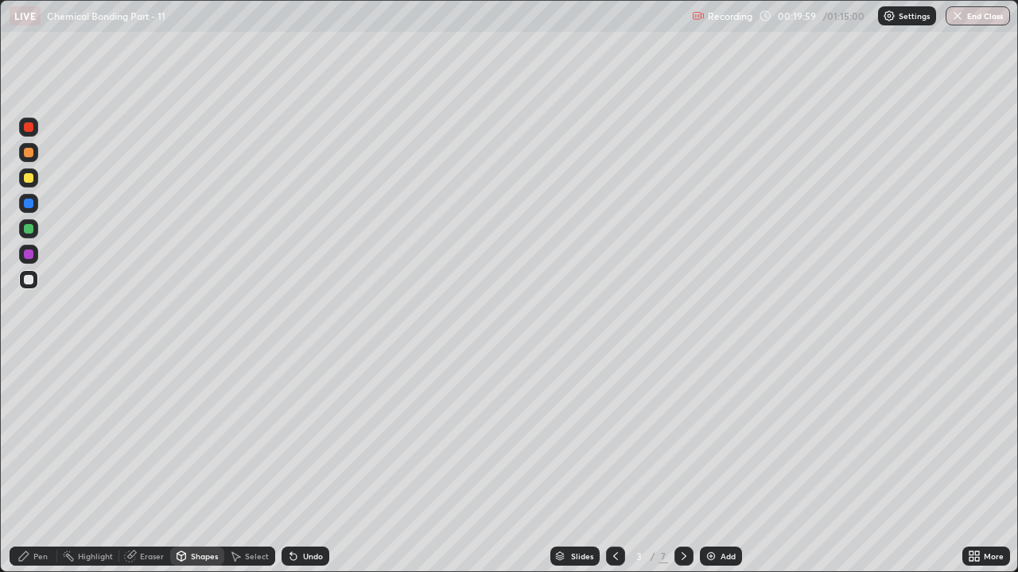
click at [308, 437] on div "Undo" at bounding box center [313, 556] width 20 height 8
click at [304, 437] on div "Undo" at bounding box center [305, 556] width 48 height 19
click at [32, 437] on div "Pen" at bounding box center [34, 556] width 48 height 19
click at [682, 437] on icon at bounding box center [683, 556] width 13 height 13
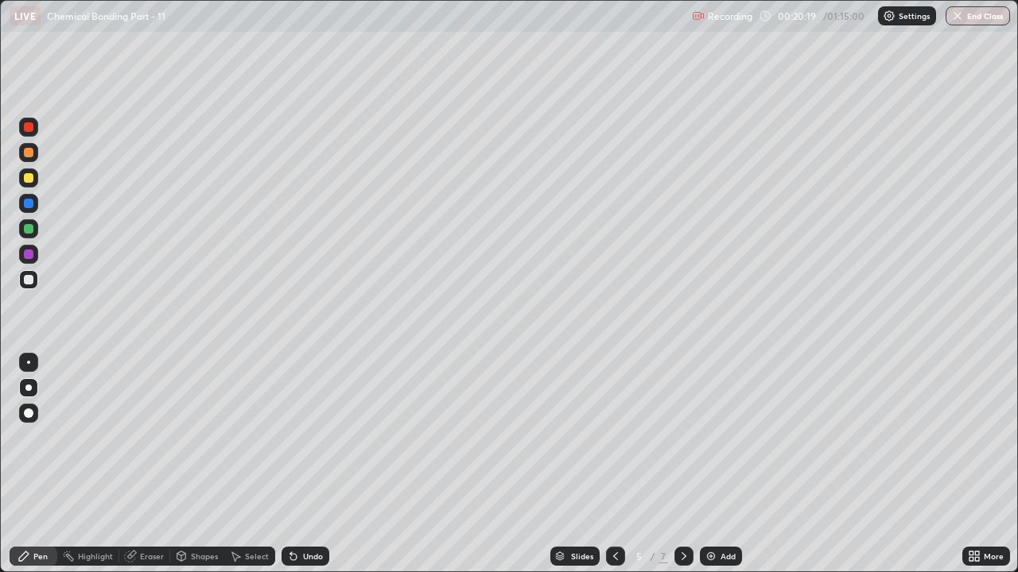
click at [314, 437] on div "Undo" at bounding box center [313, 556] width 20 height 8
click at [316, 437] on div "Undo" at bounding box center [313, 556] width 20 height 8
click at [680, 437] on icon at bounding box center [683, 556] width 13 height 13
click at [684, 437] on icon at bounding box center [683, 556] width 13 height 13
click at [612, 437] on icon at bounding box center [615, 556] width 13 height 13
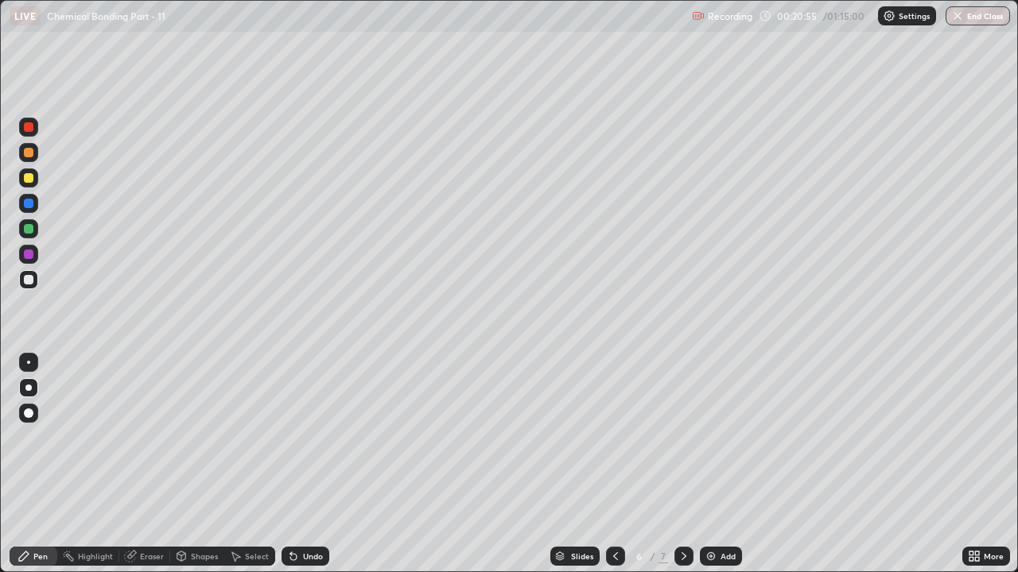
click at [681, 437] on icon at bounding box center [683, 556] width 5 height 8
click at [682, 437] on div at bounding box center [683, 556] width 19 height 19
click at [725, 437] on div "Add" at bounding box center [727, 556] width 15 height 8
click at [614, 437] on icon at bounding box center [615, 556] width 13 height 13
click at [313, 437] on div "Undo" at bounding box center [313, 556] width 20 height 8
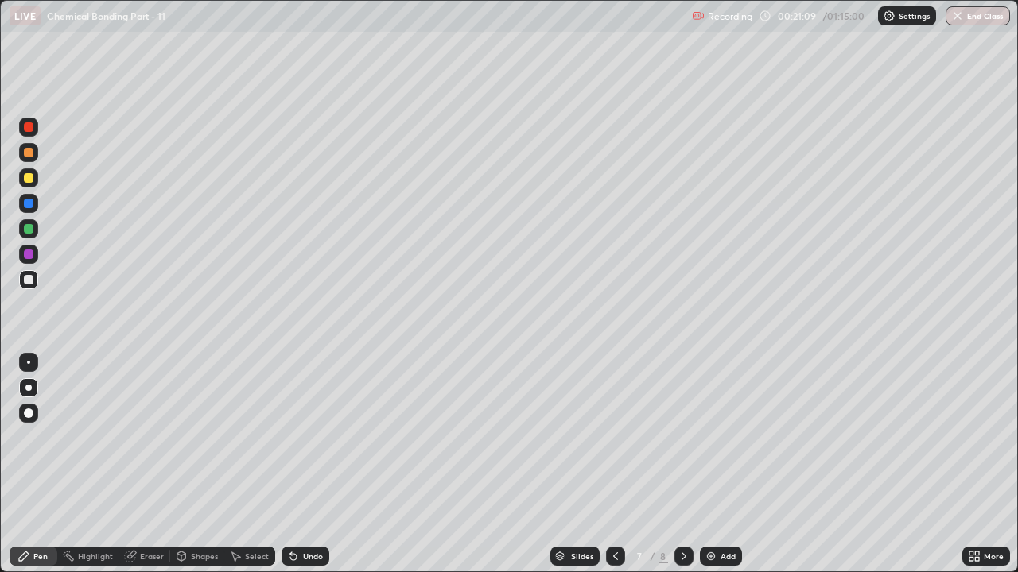
click at [316, 437] on div "Undo" at bounding box center [313, 556] width 20 height 8
click at [319, 437] on div "Undo" at bounding box center [313, 556] width 20 height 8
click at [324, 437] on div "Undo" at bounding box center [305, 556] width 48 height 19
click at [326, 437] on div "Undo" at bounding box center [305, 556] width 48 height 19
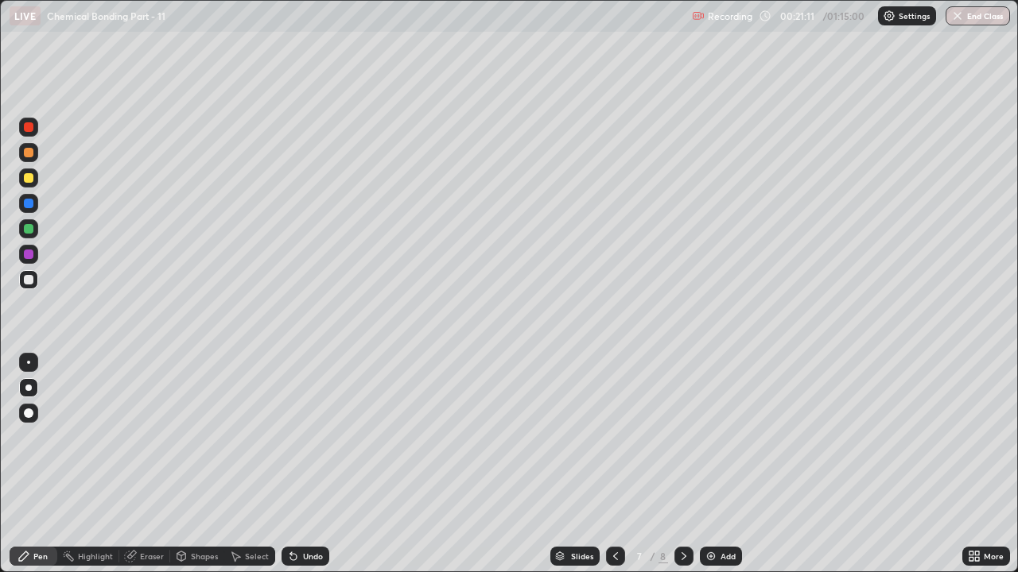
click at [326, 437] on div "Undo" at bounding box center [305, 556] width 48 height 19
click at [311, 437] on div "Undo" at bounding box center [305, 556] width 48 height 19
click at [31, 206] on div at bounding box center [29, 204] width 10 height 10
click at [31, 232] on div at bounding box center [29, 229] width 10 height 10
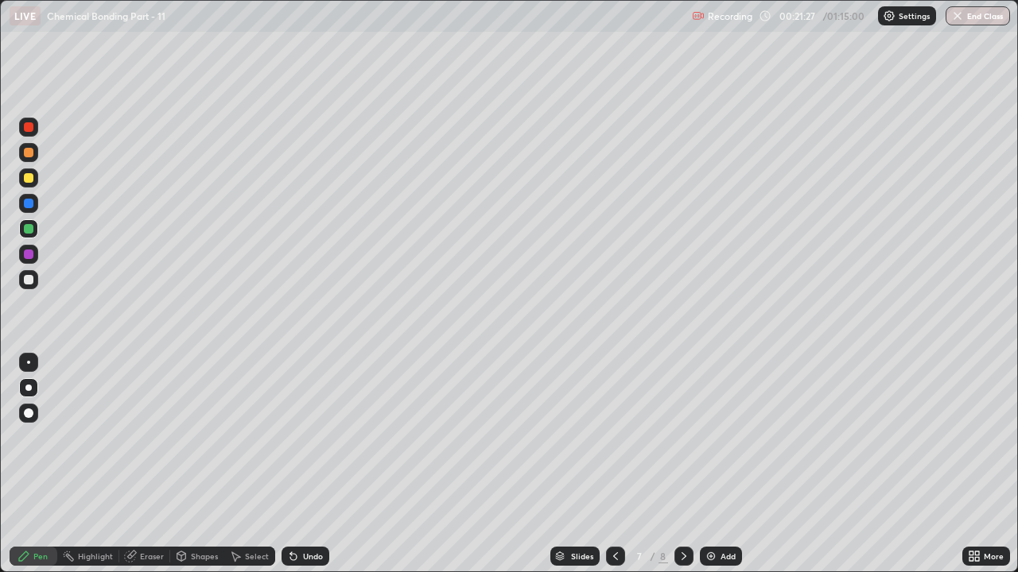
click at [680, 437] on icon at bounding box center [683, 556] width 13 height 13
click at [29, 153] on div at bounding box center [29, 153] width 10 height 10
click at [29, 155] on div at bounding box center [29, 153] width 10 height 10
click at [33, 179] on div at bounding box center [29, 178] width 10 height 10
click at [149, 437] on div "Eraser" at bounding box center [152, 556] width 24 height 8
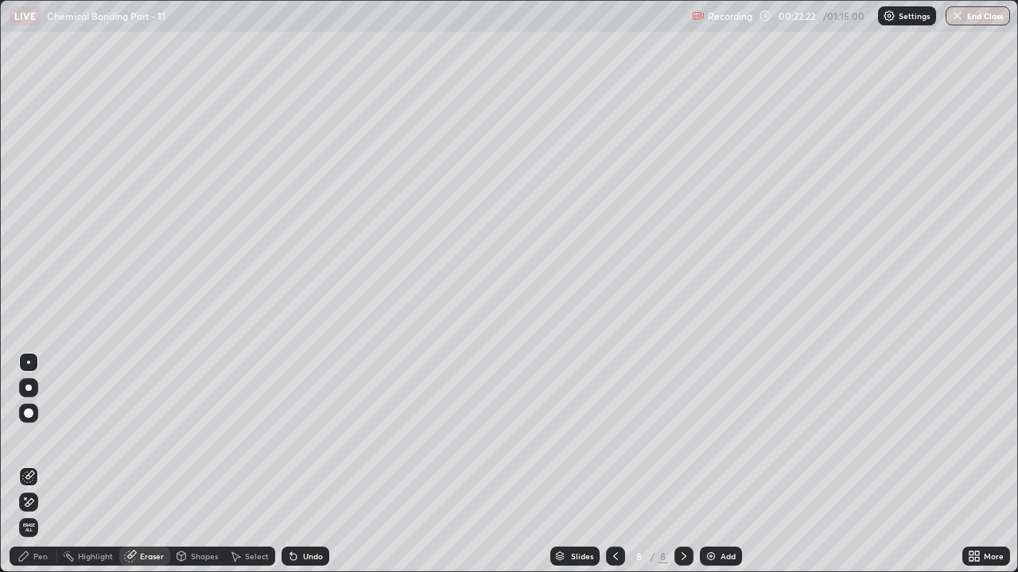
click at [29, 437] on icon at bounding box center [28, 503] width 13 height 14
click at [39, 437] on div "Pen" at bounding box center [40, 556] width 14 height 8
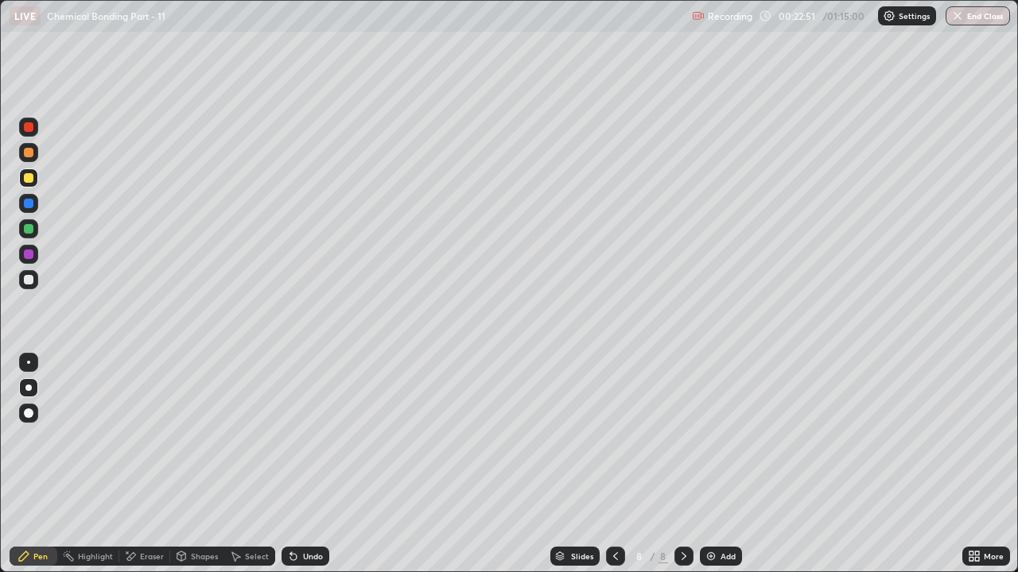
click at [29, 284] on div at bounding box center [29, 280] width 10 height 10
click at [717, 437] on div "Add" at bounding box center [721, 556] width 42 height 19
click at [32, 157] on div at bounding box center [28, 152] width 19 height 19
click at [26, 180] on div at bounding box center [29, 178] width 10 height 10
click at [32, 155] on div at bounding box center [29, 153] width 10 height 10
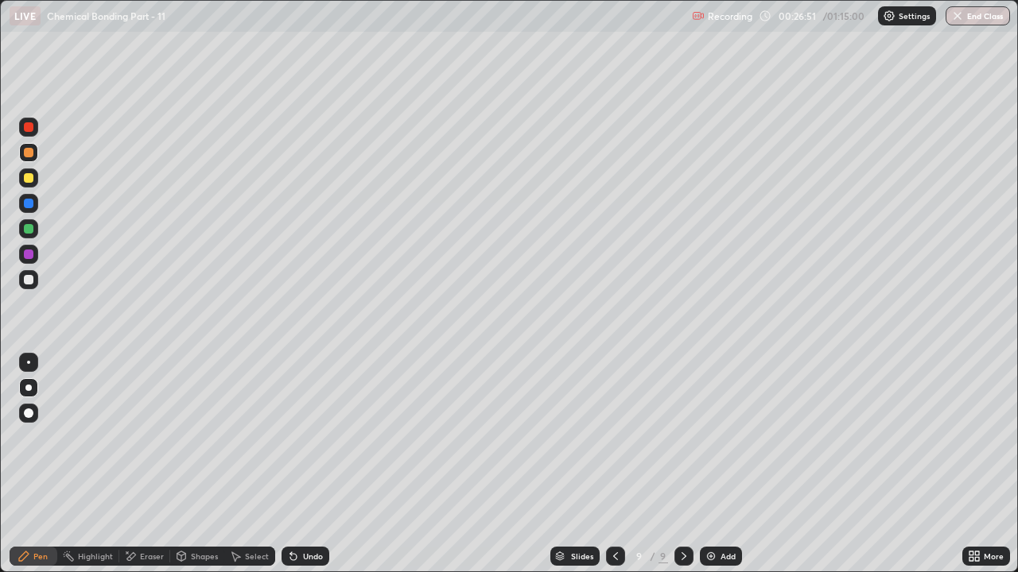
click at [149, 437] on div "Eraser" at bounding box center [152, 556] width 24 height 8
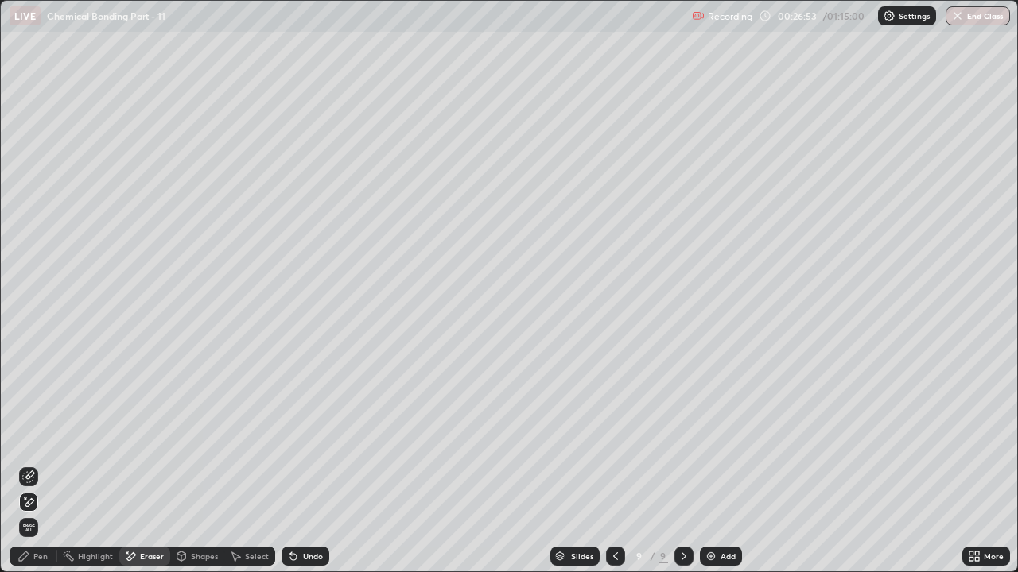
click at [26, 437] on div "Pen" at bounding box center [34, 556] width 48 height 19
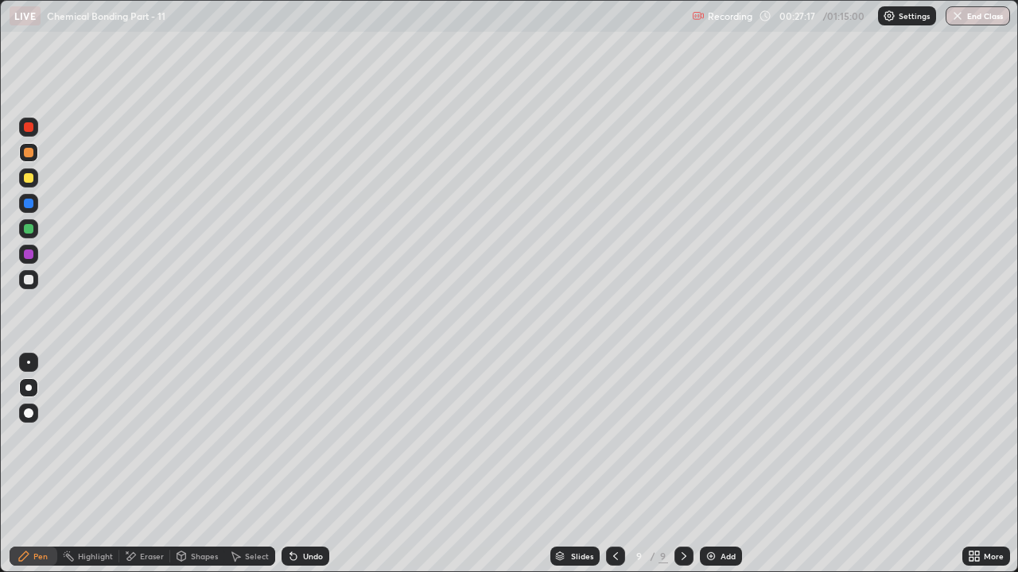
click at [613, 437] on icon at bounding box center [615, 556] width 5 height 8
click at [33, 124] on div at bounding box center [29, 127] width 10 height 10
click at [311, 437] on div "Undo" at bounding box center [313, 556] width 20 height 8
click at [320, 437] on div "Undo" at bounding box center [313, 556] width 20 height 8
click at [324, 437] on div "Undo" at bounding box center [305, 556] width 48 height 19
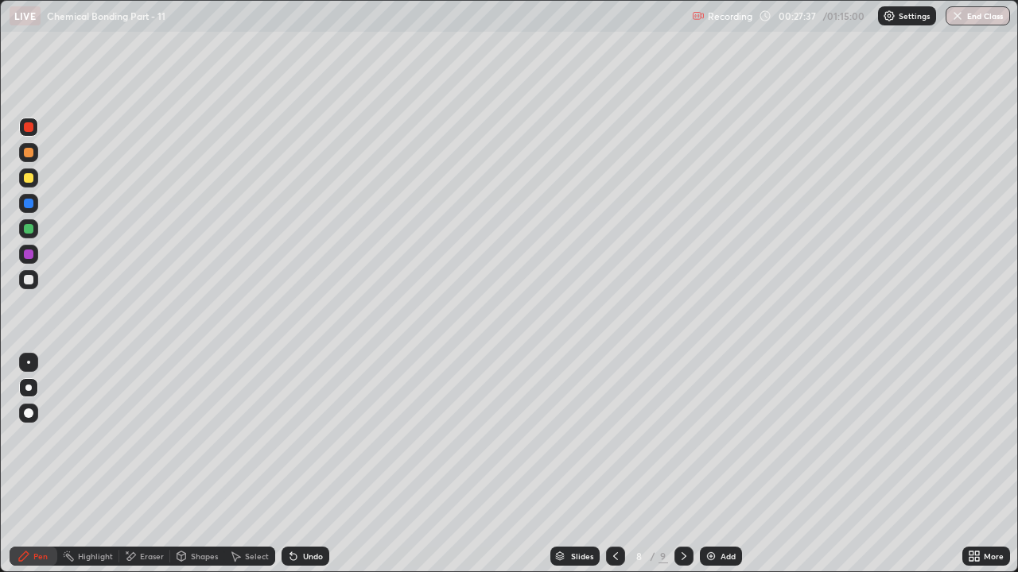
click at [324, 437] on div "Undo" at bounding box center [305, 556] width 48 height 19
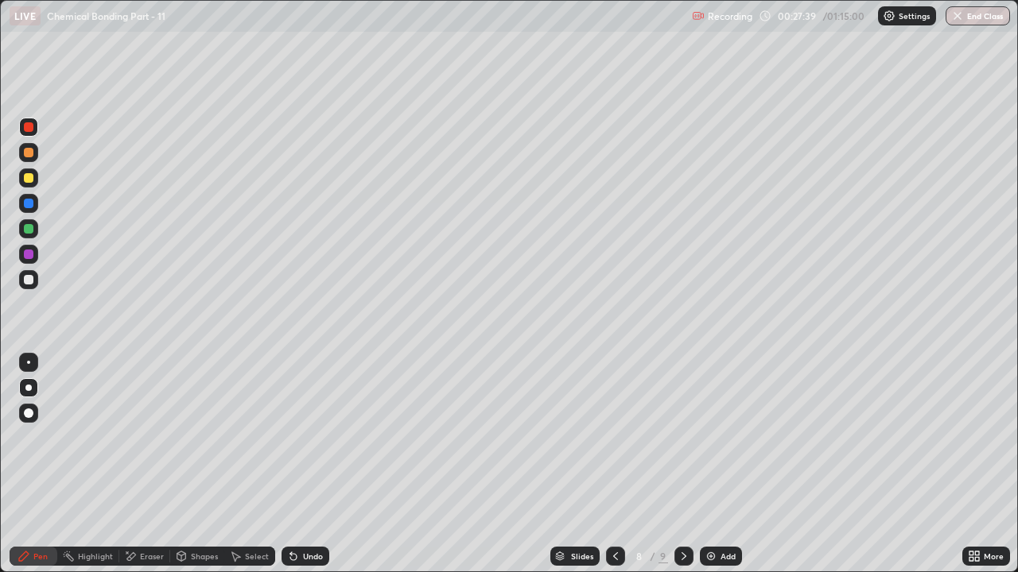
click at [324, 437] on div "Undo" at bounding box center [305, 556] width 48 height 19
click at [320, 437] on div "Undo" at bounding box center [313, 556] width 20 height 8
click at [325, 437] on div "Undo" at bounding box center [305, 556] width 48 height 19
click at [324, 437] on div "Undo" at bounding box center [305, 556] width 48 height 19
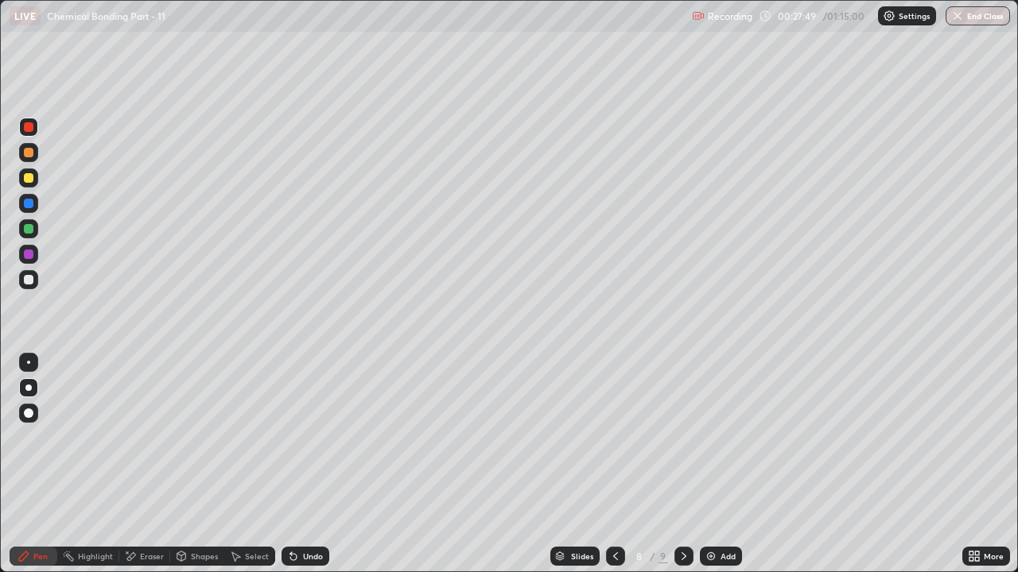
click at [326, 437] on div "Undo" at bounding box center [305, 556] width 48 height 19
click at [324, 437] on div "Undo" at bounding box center [305, 556] width 48 height 19
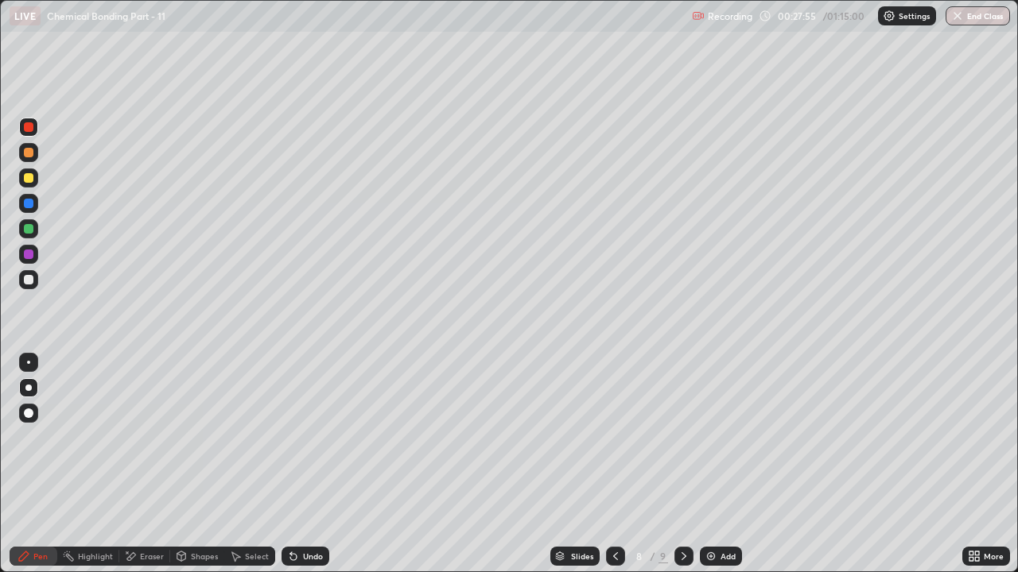
click at [24, 280] on div at bounding box center [29, 280] width 10 height 10
click at [686, 437] on div at bounding box center [683, 556] width 19 height 19
click at [714, 437] on img at bounding box center [710, 556] width 13 height 13
click at [32, 158] on div at bounding box center [28, 152] width 19 height 19
click at [30, 175] on div at bounding box center [29, 178] width 10 height 10
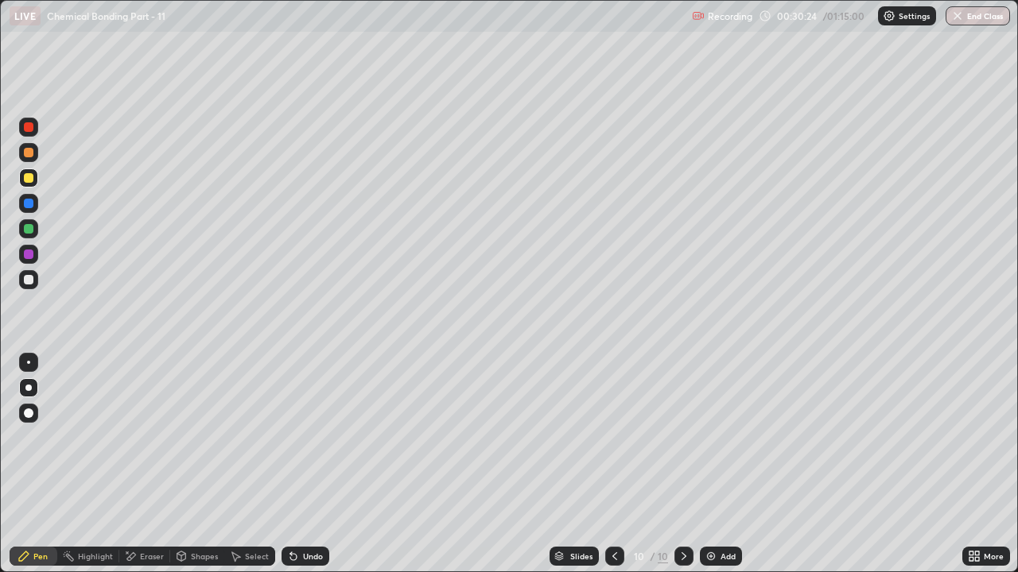
click at [316, 437] on div "Undo" at bounding box center [313, 556] width 20 height 8
click at [326, 437] on div "Undo" at bounding box center [305, 556] width 48 height 19
click at [29, 153] on div at bounding box center [29, 153] width 10 height 10
click at [320, 437] on div "Undo" at bounding box center [305, 556] width 48 height 19
click at [313, 437] on div "Undo" at bounding box center [313, 556] width 20 height 8
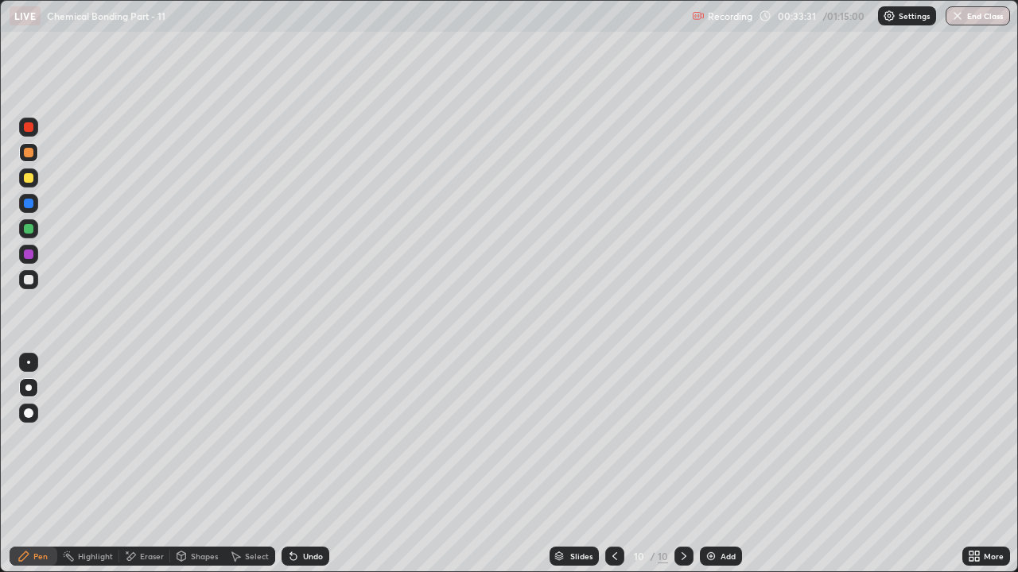
click at [724, 437] on div "Add" at bounding box center [727, 556] width 15 height 8
click at [24, 231] on div at bounding box center [29, 229] width 10 height 10
click at [615, 437] on icon at bounding box center [615, 556] width 13 height 13
click at [618, 437] on div at bounding box center [615, 556] width 19 height 19
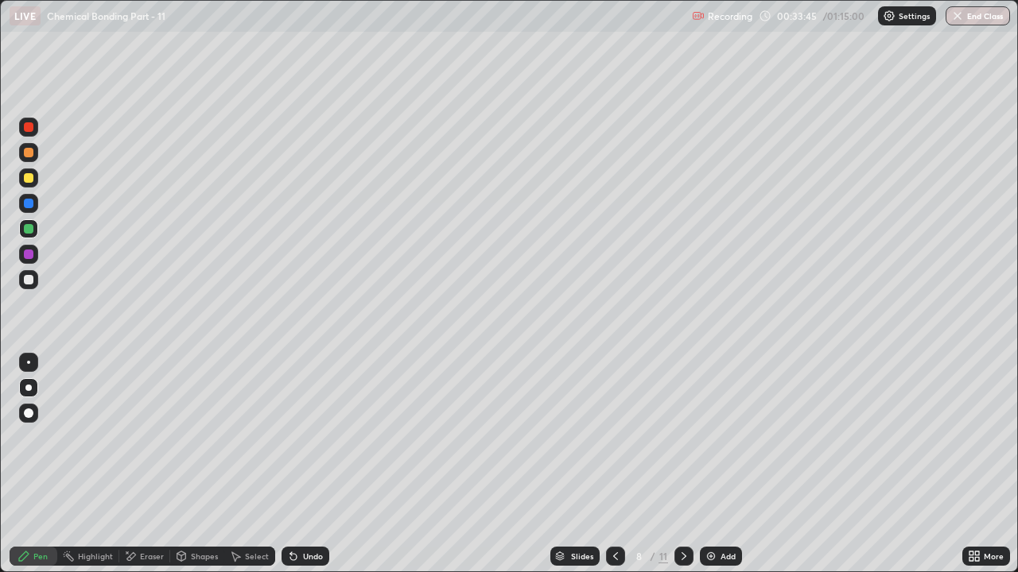
click at [614, 437] on div at bounding box center [615, 557] width 19 height 32
click at [614, 437] on icon at bounding box center [615, 556] width 13 height 13
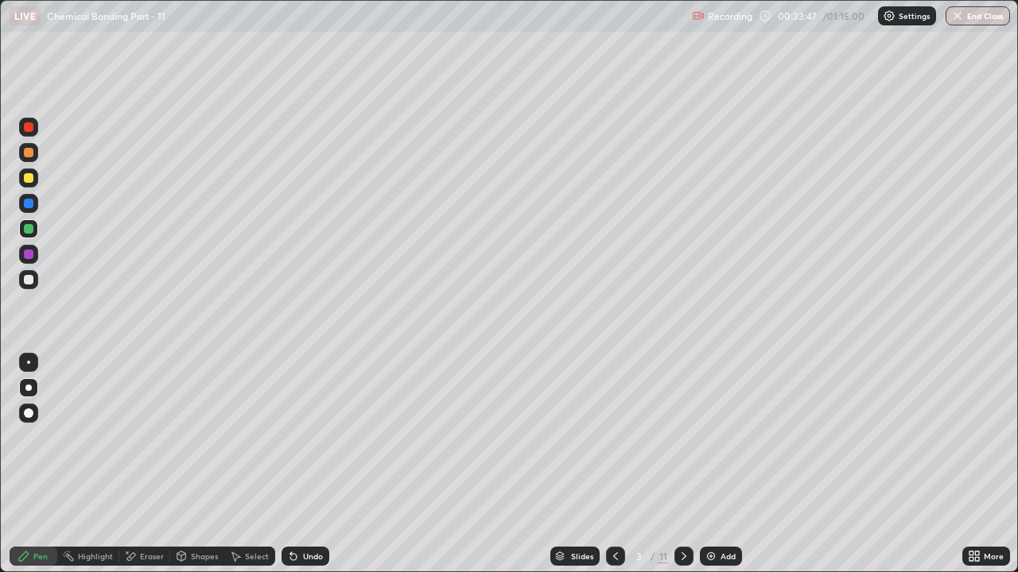
click at [614, 437] on icon at bounding box center [615, 556] width 13 height 13
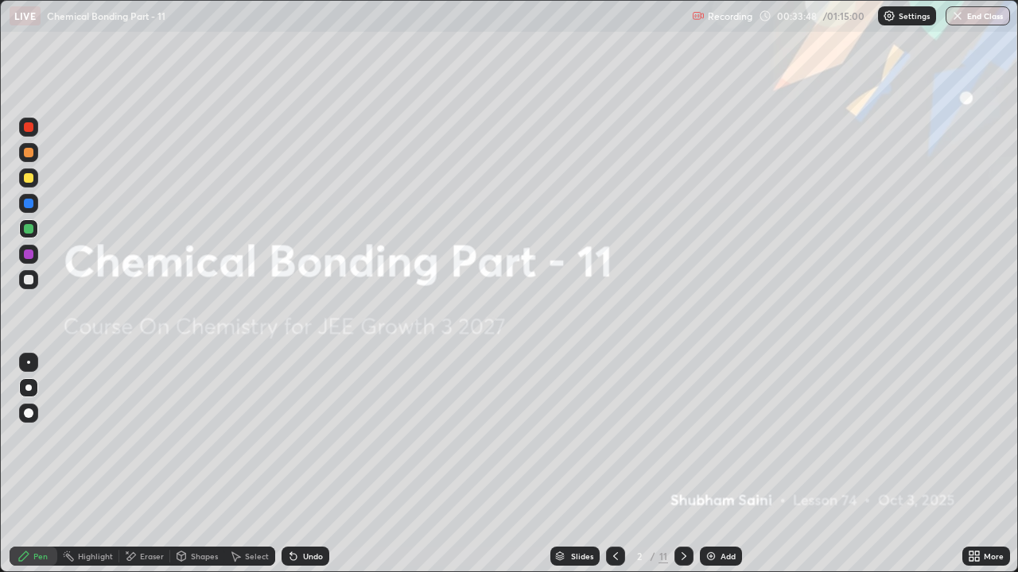
click at [682, 437] on icon at bounding box center [683, 556] width 13 height 13
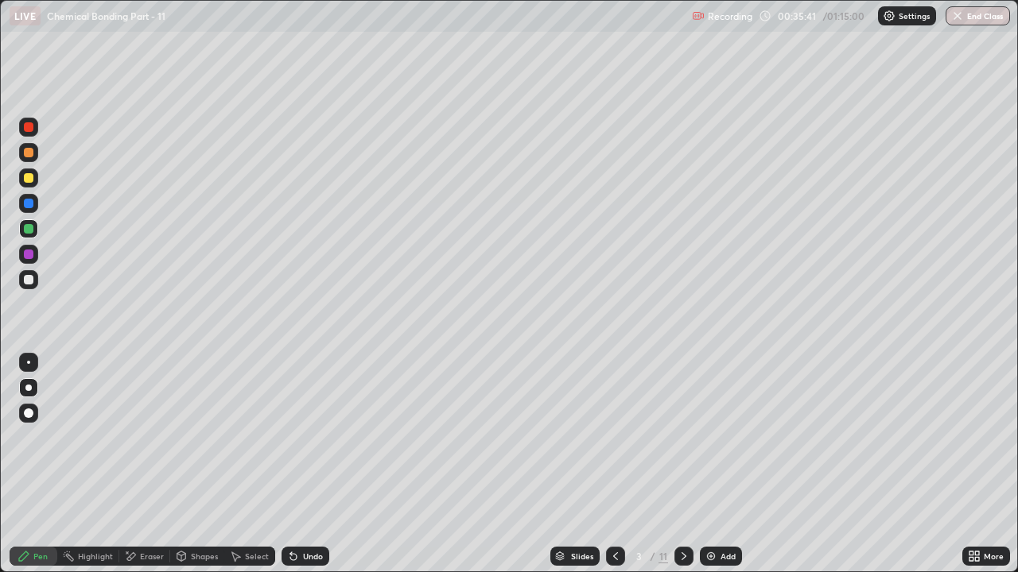
click at [681, 437] on icon at bounding box center [683, 556] width 13 height 13
click at [680, 437] on icon at bounding box center [683, 556] width 13 height 13
click at [681, 437] on icon at bounding box center [683, 556] width 13 height 13
click at [686, 437] on div at bounding box center [683, 556] width 19 height 19
click at [682, 437] on icon at bounding box center [683, 556] width 13 height 13
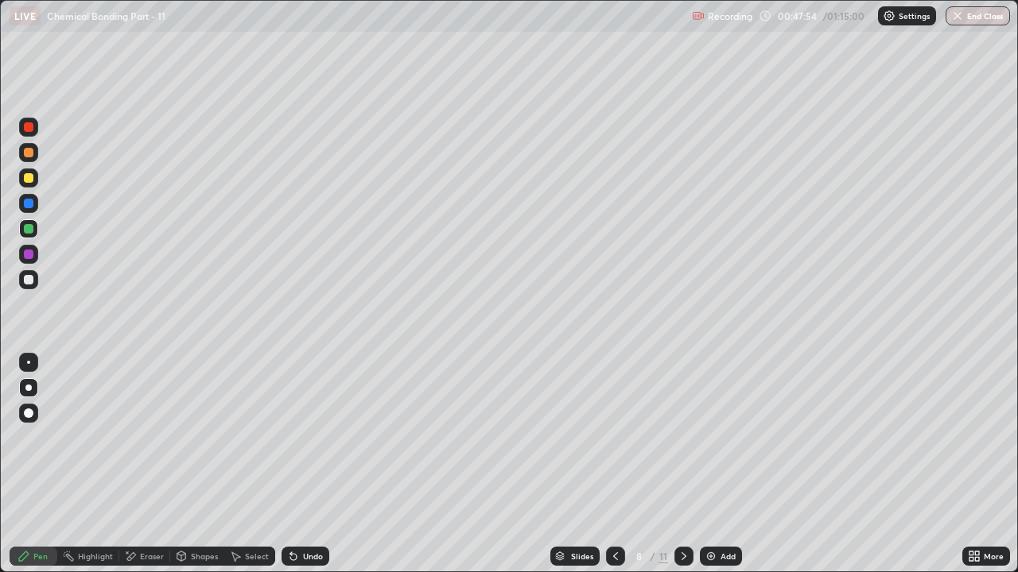
click at [684, 437] on div at bounding box center [683, 556] width 19 height 19
click at [684, 437] on icon at bounding box center [683, 556] width 13 height 13
click at [690, 437] on div at bounding box center [683, 556] width 19 height 19
click at [27, 184] on div at bounding box center [28, 178] width 19 height 19
click at [34, 228] on div at bounding box center [28, 228] width 19 height 19
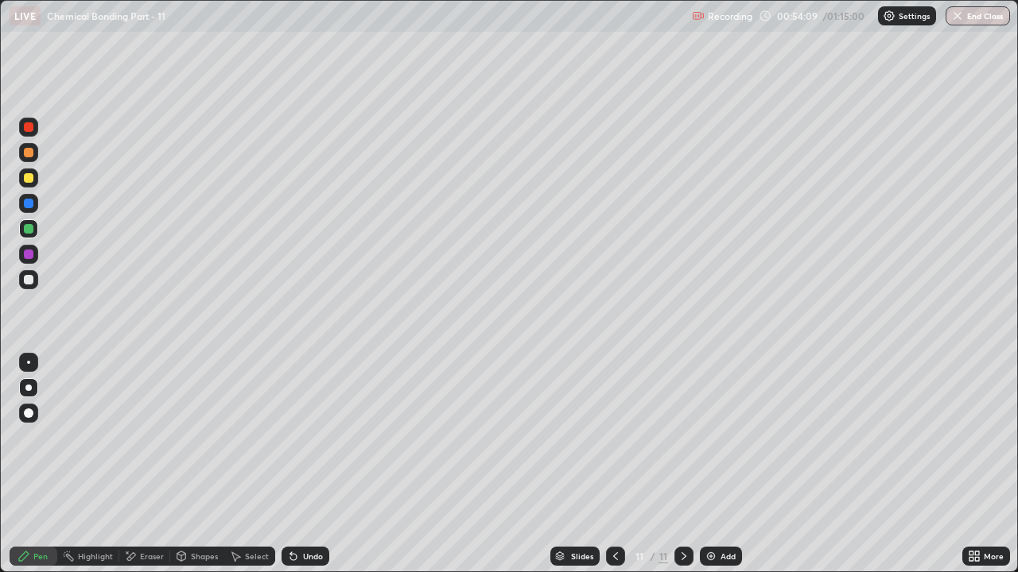
click at [309, 437] on div "Undo" at bounding box center [313, 556] width 20 height 8
click at [303, 437] on div "Undo" at bounding box center [313, 556] width 20 height 8
click at [143, 437] on div "Eraser" at bounding box center [152, 556] width 24 height 8
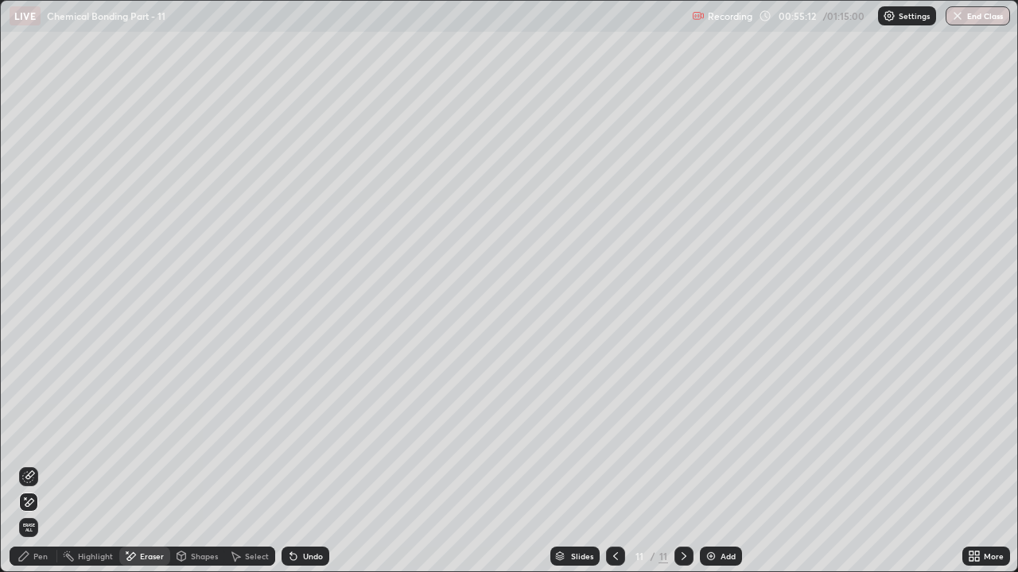
click at [26, 437] on icon at bounding box center [23, 556] width 13 height 13
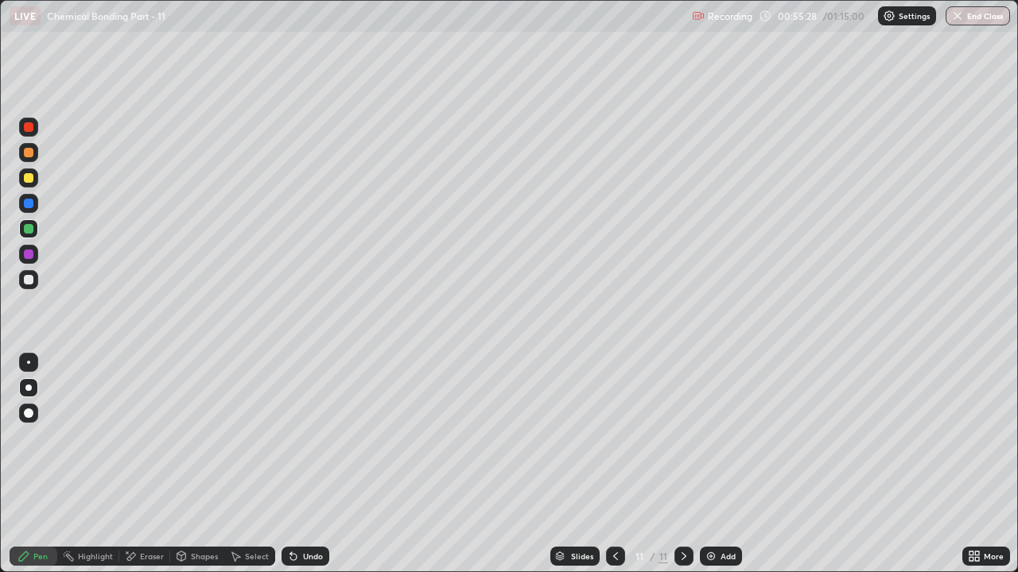
click at [136, 437] on icon at bounding box center [130, 557] width 13 height 14
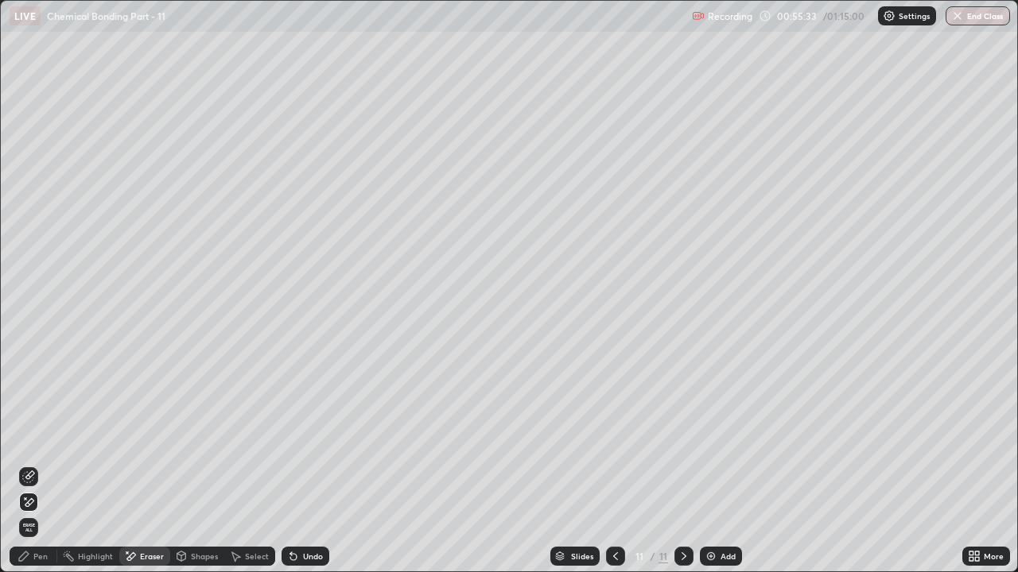
click at [720, 437] on div "Add" at bounding box center [727, 556] width 15 height 8
click at [38, 437] on div "Pen" at bounding box center [34, 556] width 48 height 19
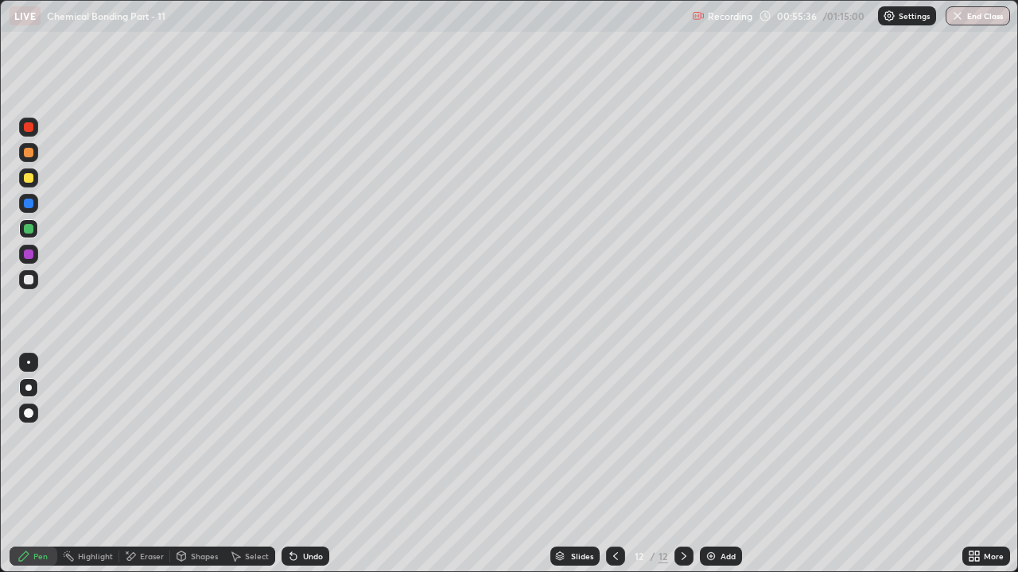
click at [27, 280] on div at bounding box center [29, 280] width 10 height 10
click at [315, 437] on div "Undo" at bounding box center [313, 556] width 20 height 8
click at [32, 149] on div at bounding box center [29, 153] width 10 height 10
click at [205, 437] on div "Shapes" at bounding box center [204, 556] width 27 height 8
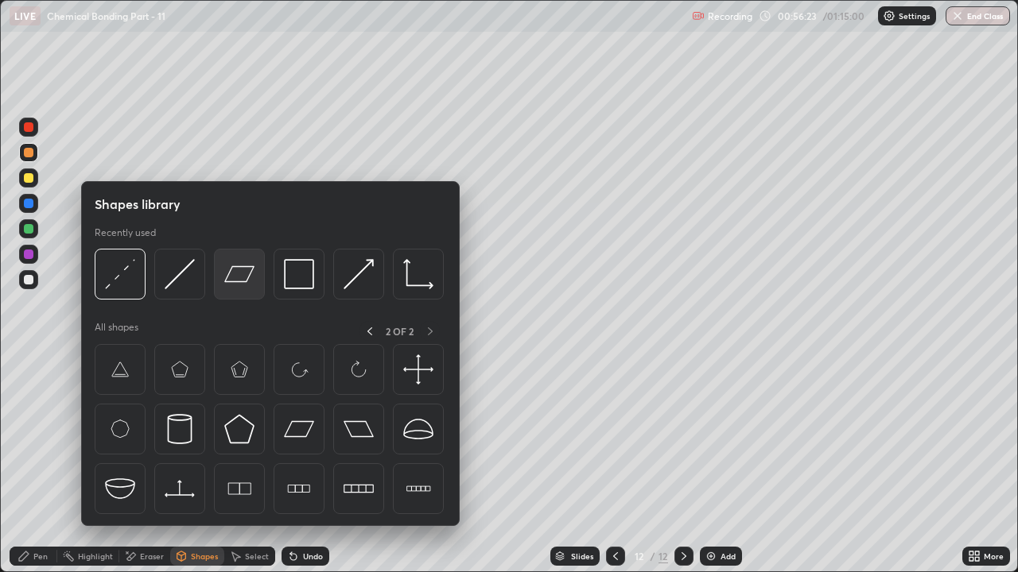
click at [236, 281] on img at bounding box center [239, 274] width 30 height 30
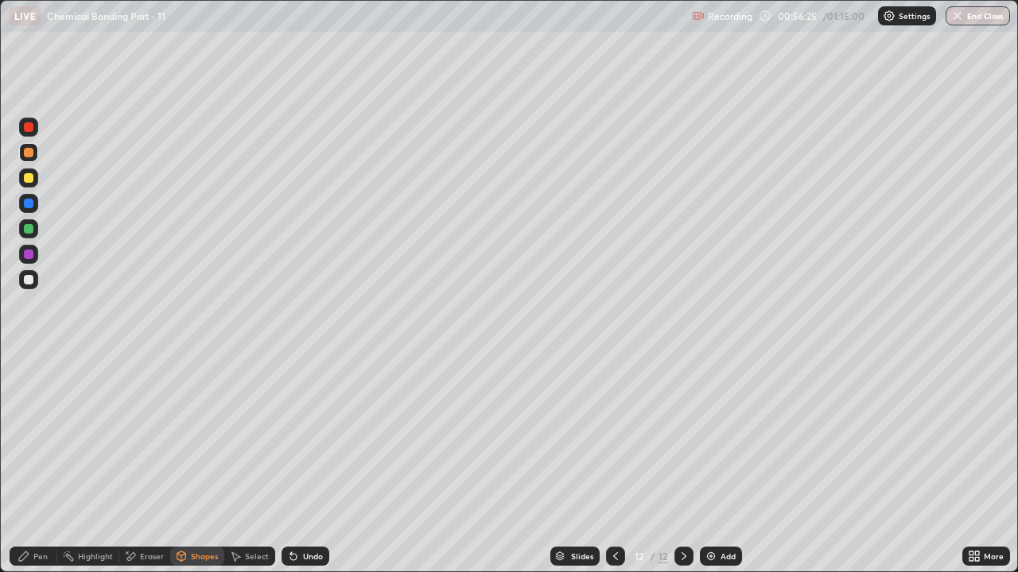
click at [324, 437] on div "Undo" at bounding box center [305, 556] width 48 height 19
click at [29, 437] on icon at bounding box center [23, 556] width 13 height 13
click at [27, 280] on div at bounding box center [29, 280] width 10 height 10
click at [202, 437] on div "Shapes" at bounding box center [197, 556] width 54 height 19
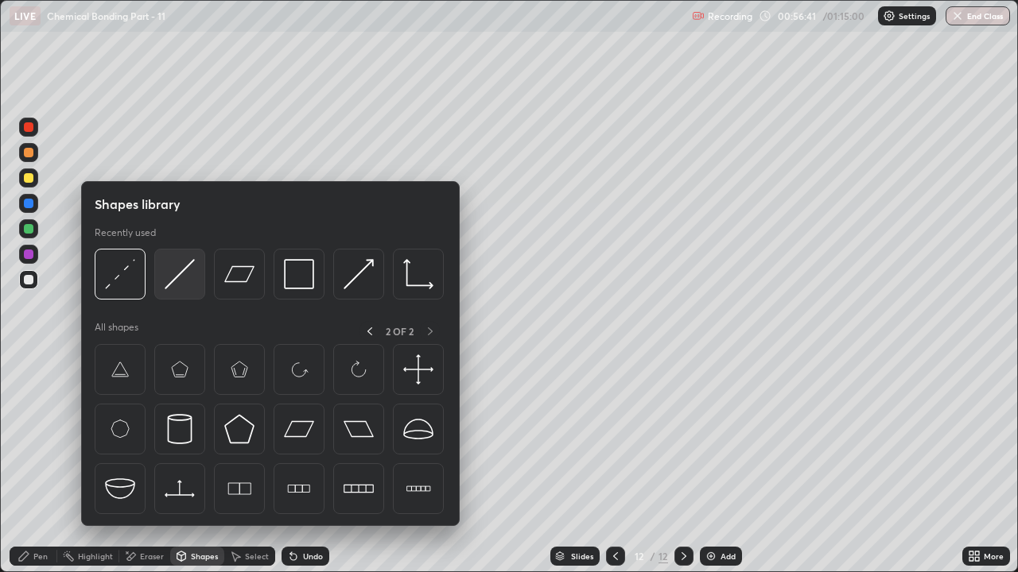
click at [179, 289] on img at bounding box center [180, 274] width 30 height 30
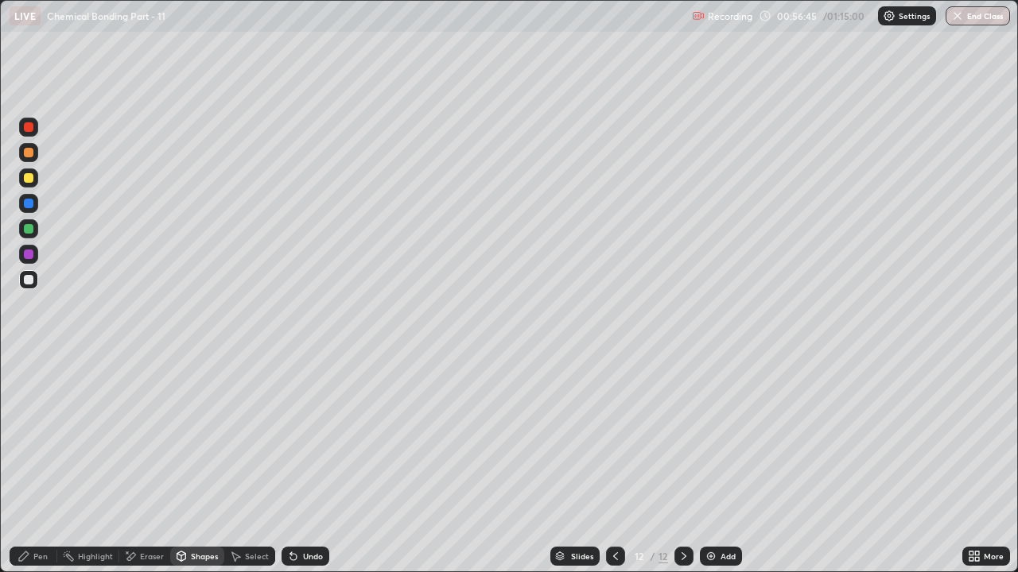
click at [29, 437] on icon at bounding box center [23, 556] width 13 height 13
click at [29, 255] on div at bounding box center [29, 255] width 10 height 10
click at [315, 437] on div "Undo" at bounding box center [305, 556] width 48 height 19
click at [720, 437] on div "Add" at bounding box center [727, 556] width 15 height 8
click at [28, 176] on div at bounding box center [29, 178] width 10 height 10
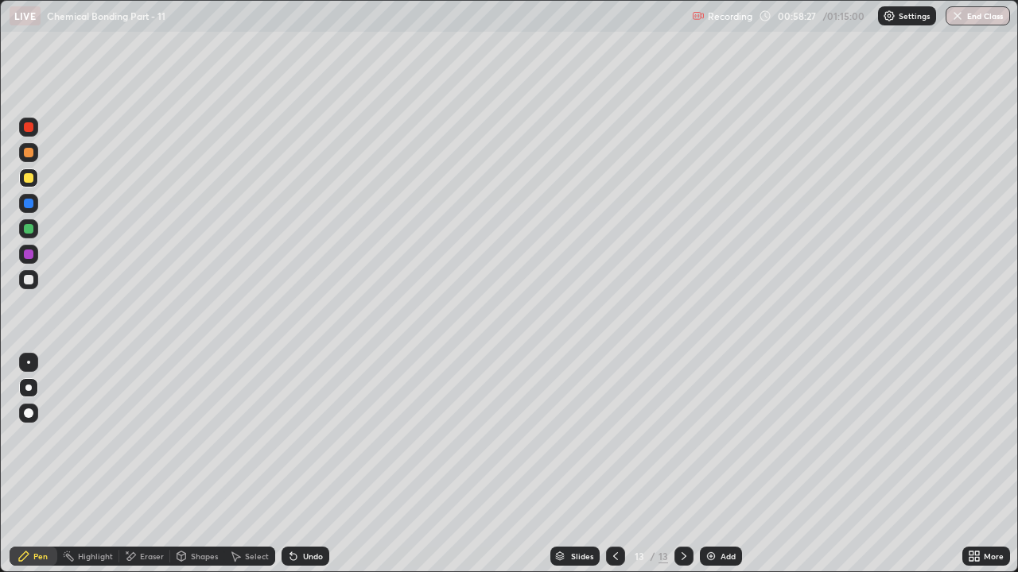
click at [25, 204] on div at bounding box center [29, 204] width 10 height 10
click at [29, 254] on div at bounding box center [29, 255] width 10 height 10
click at [197, 437] on div "Shapes" at bounding box center [204, 556] width 27 height 8
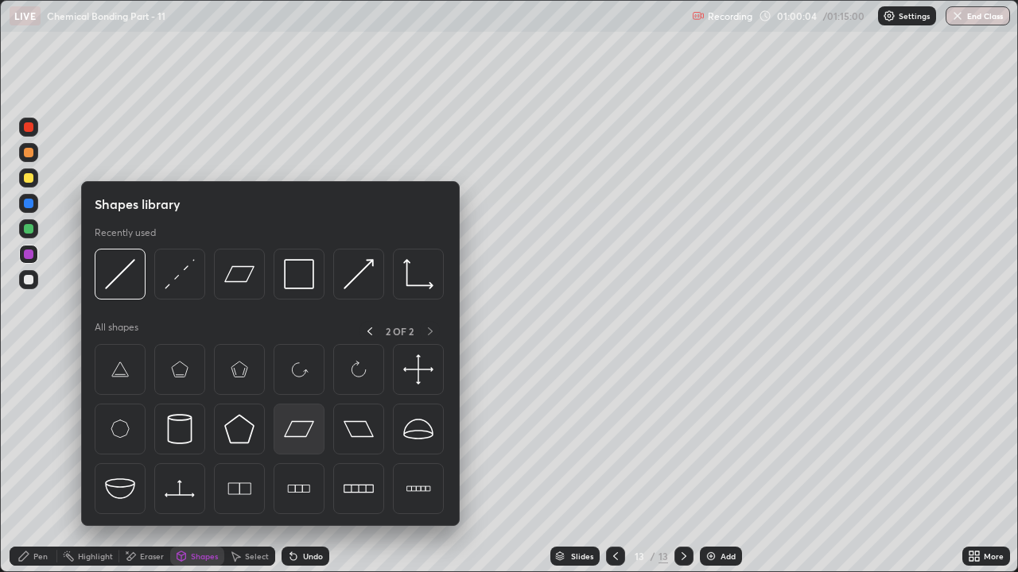
click at [300, 432] on img at bounding box center [299, 429] width 30 height 30
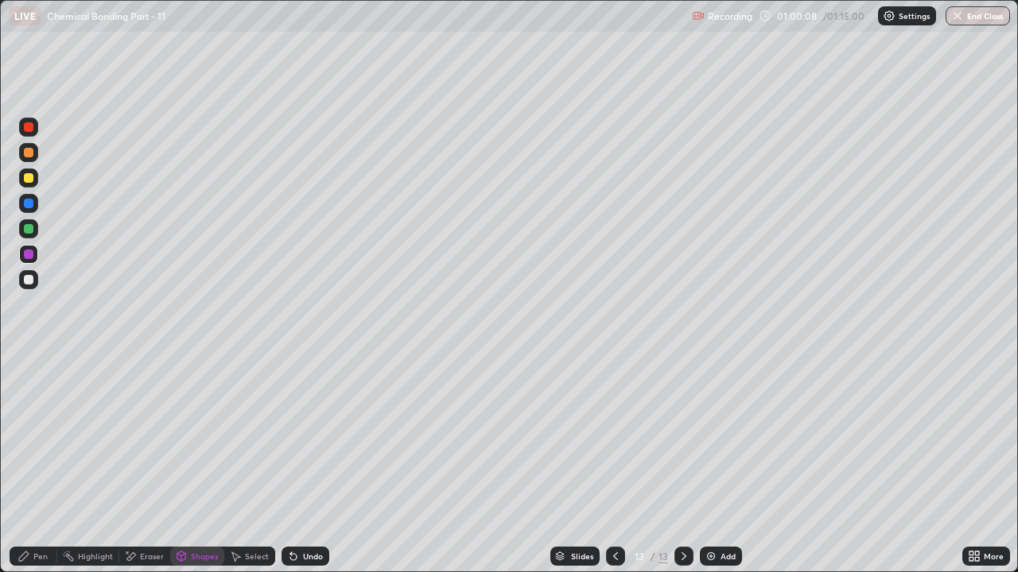
click at [311, 437] on div "Undo" at bounding box center [305, 556] width 48 height 19
click at [206, 437] on div "Shapes" at bounding box center [204, 556] width 27 height 8
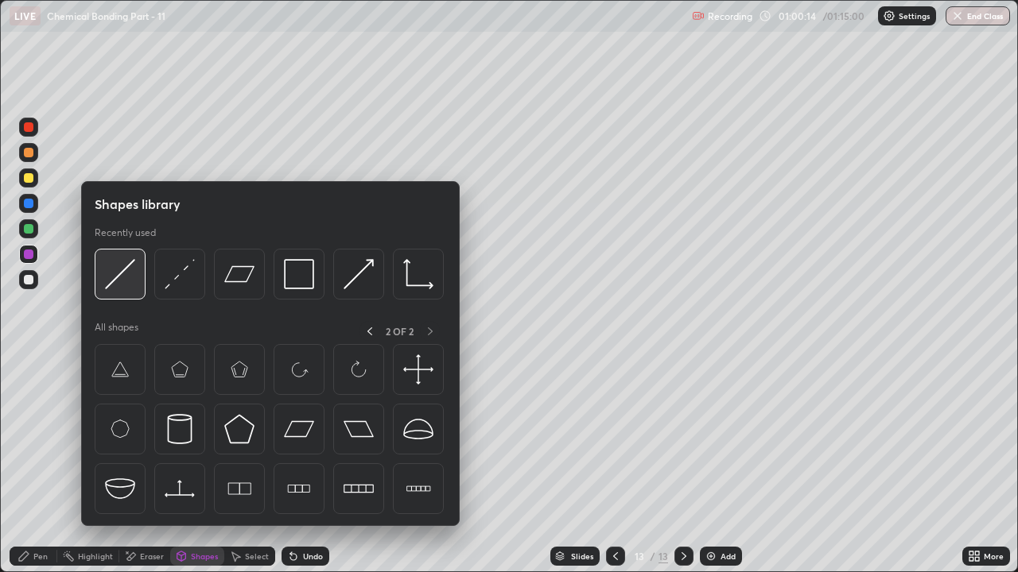
click at [126, 277] on img at bounding box center [120, 274] width 30 height 30
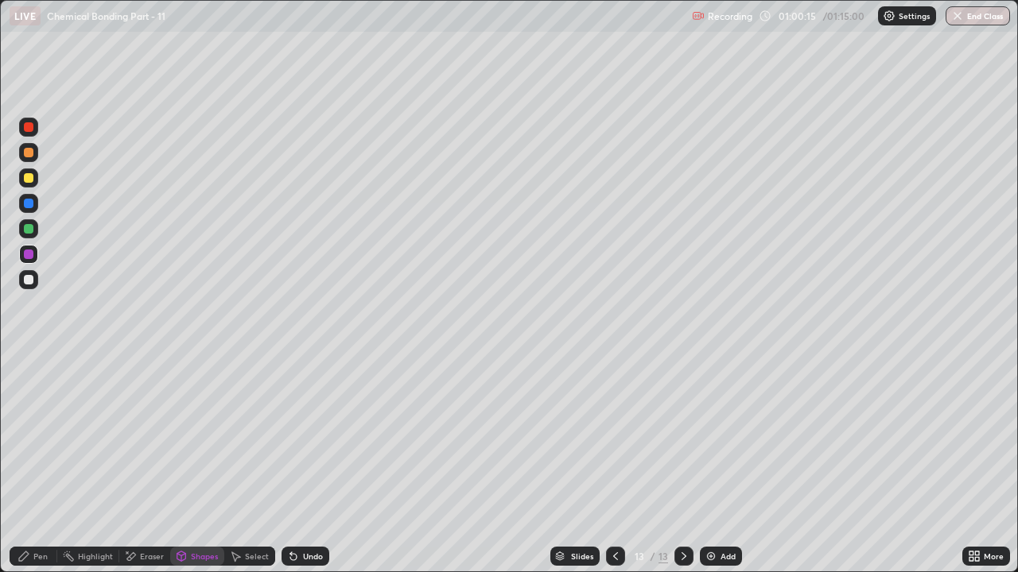
click at [30, 233] on div at bounding box center [29, 229] width 10 height 10
click at [29, 281] on div at bounding box center [29, 280] width 10 height 10
click at [27, 255] on div at bounding box center [29, 255] width 10 height 10
click at [37, 437] on div "Pen" at bounding box center [40, 556] width 14 height 8
click at [29, 156] on div at bounding box center [29, 153] width 10 height 10
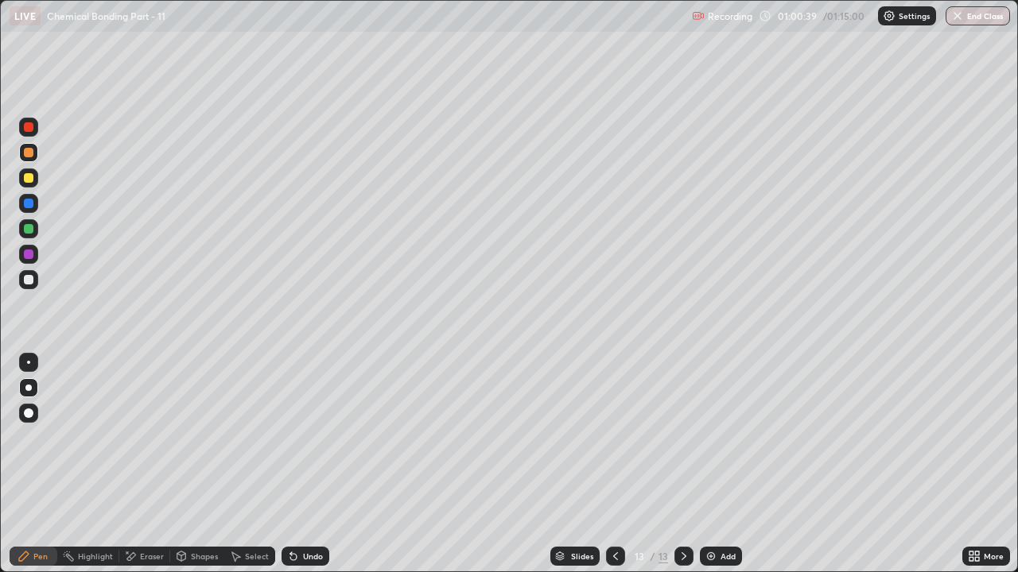
click at [180, 437] on icon at bounding box center [181, 555] width 9 height 2
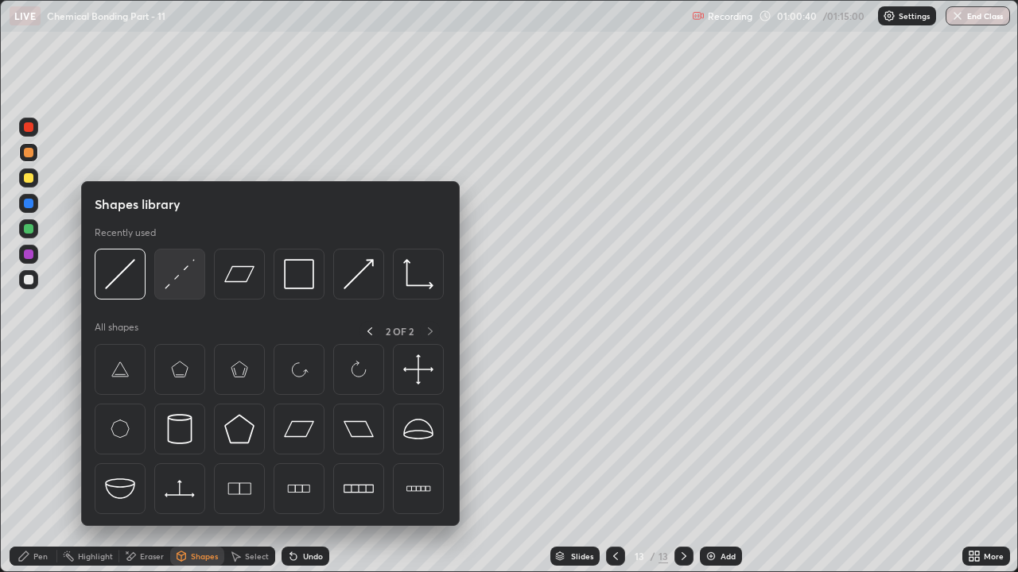
click at [188, 289] on img at bounding box center [180, 274] width 30 height 30
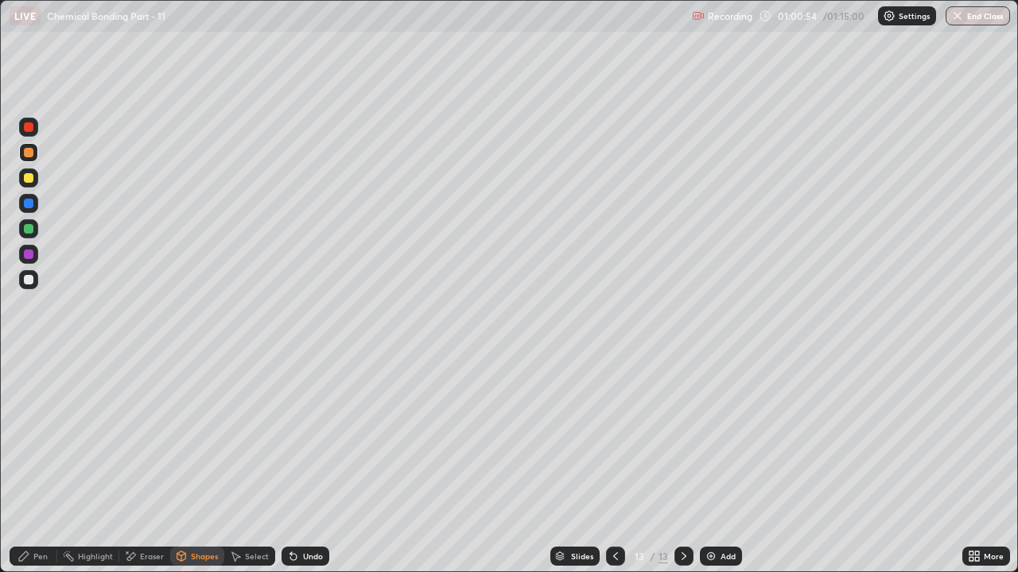
click at [688, 437] on icon at bounding box center [683, 556] width 13 height 13
click at [723, 437] on div "Add" at bounding box center [727, 556] width 15 height 8
click at [33, 180] on div at bounding box center [29, 178] width 10 height 10
click at [40, 437] on div "Pen" at bounding box center [40, 556] width 14 height 8
click at [310, 437] on div "Undo" at bounding box center [313, 556] width 20 height 8
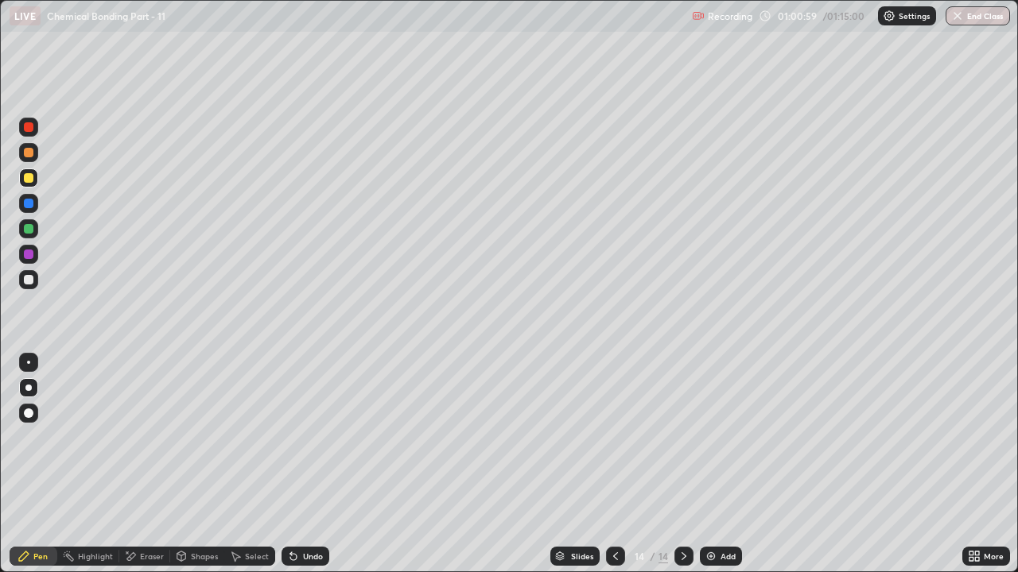
click at [310, 437] on div "Undo" at bounding box center [313, 556] width 20 height 8
click at [312, 437] on div "Undo" at bounding box center [313, 556] width 20 height 8
click at [319, 437] on div "Undo" at bounding box center [313, 556] width 20 height 8
click at [26, 228] on div at bounding box center [29, 229] width 10 height 10
click at [308, 437] on div "Undo" at bounding box center [313, 556] width 20 height 8
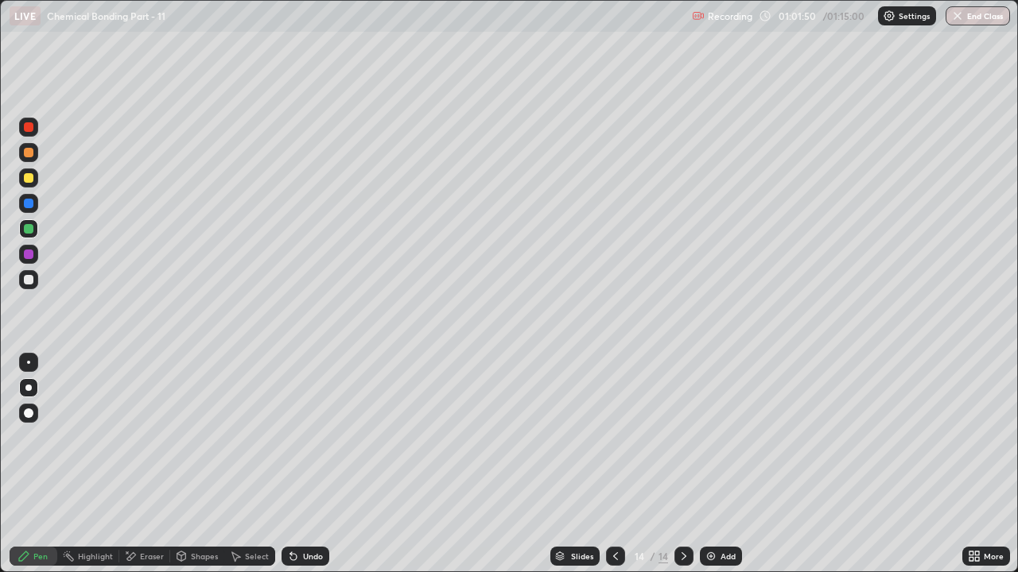
click at [308, 437] on div "Undo" at bounding box center [313, 556] width 20 height 8
click at [311, 437] on div "Undo" at bounding box center [313, 556] width 20 height 8
click at [312, 437] on div "Undo" at bounding box center [313, 556] width 20 height 8
click at [303, 437] on div "Undo" at bounding box center [313, 556] width 20 height 8
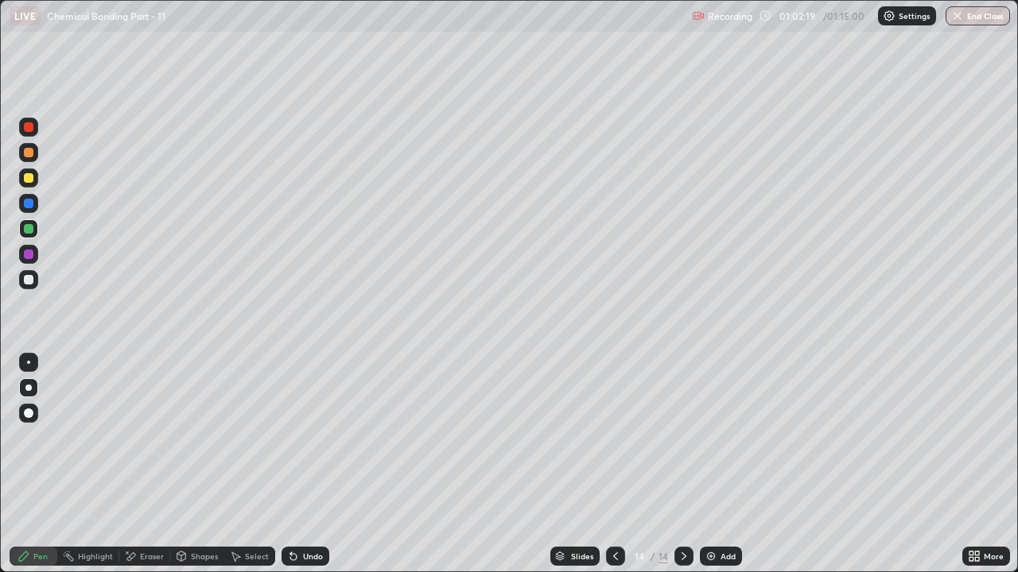
click at [27, 184] on div at bounding box center [28, 178] width 19 height 19
click at [191, 437] on div "Shapes" at bounding box center [197, 556] width 54 height 19
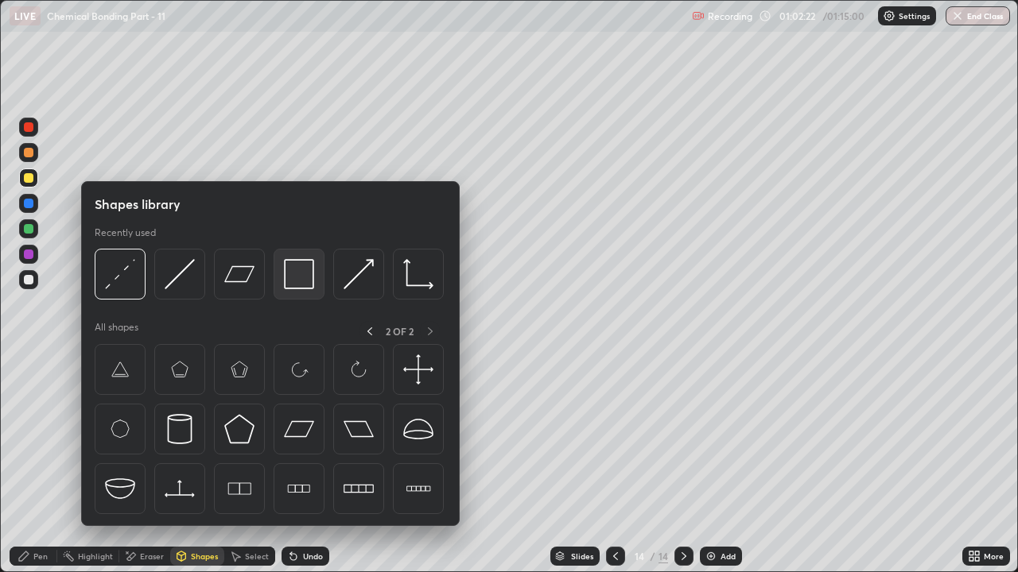
click at [306, 278] on img at bounding box center [299, 274] width 30 height 30
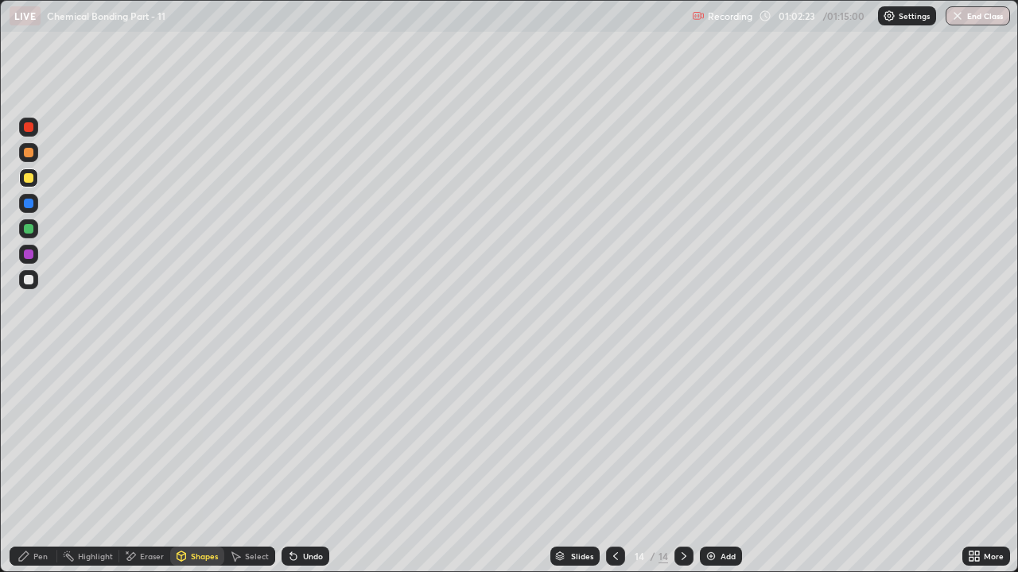
click at [200, 437] on div "Shapes" at bounding box center [204, 556] width 27 height 8
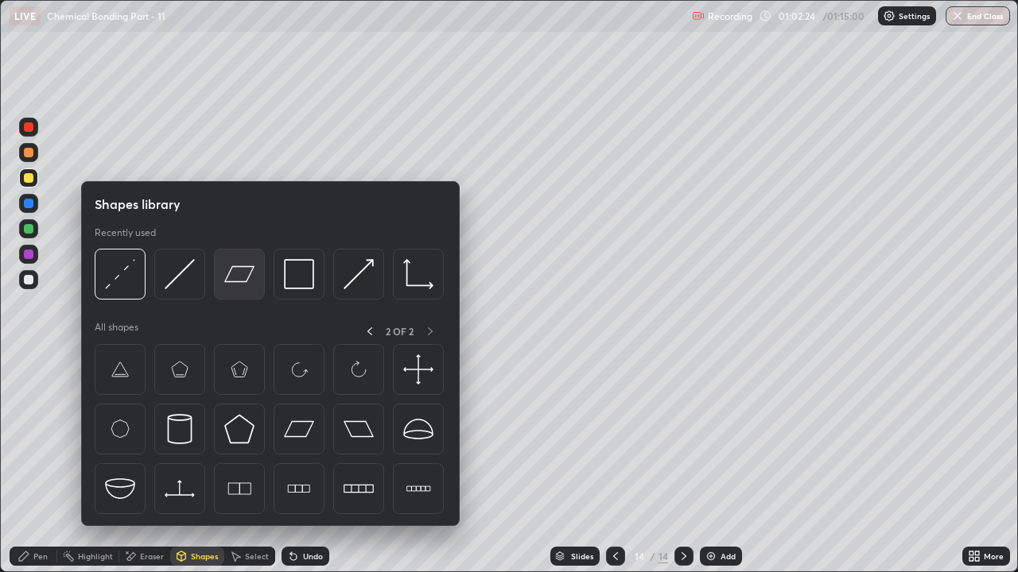
click at [246, 277] on img at bounding box center [239, 274] width 30 height 30
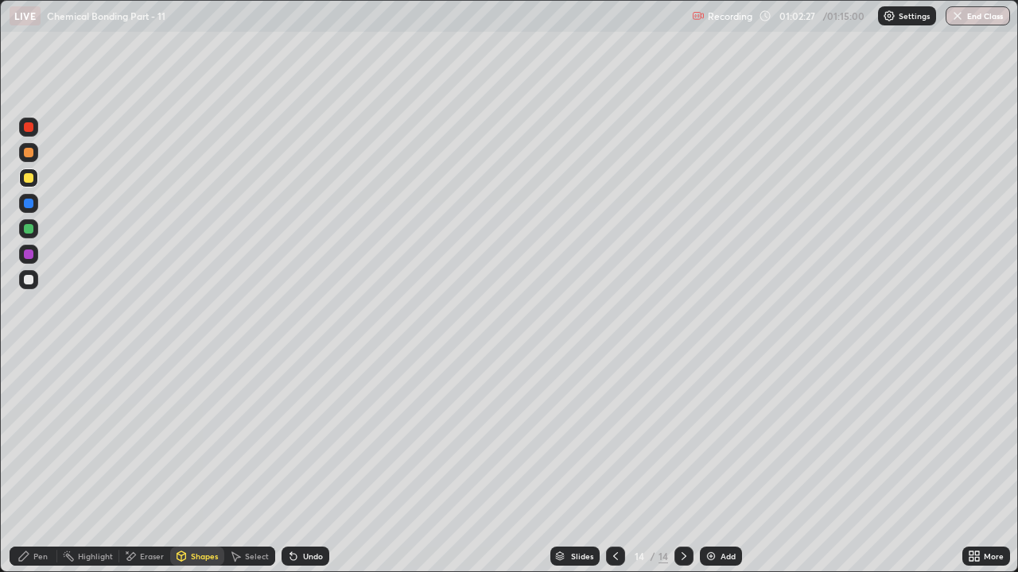
click at [29, 437] on icon at bounding box center [23, 556] width 13 height 13
click at [180, 437] on icon at bounding box center [181, 555] width 9 height 2
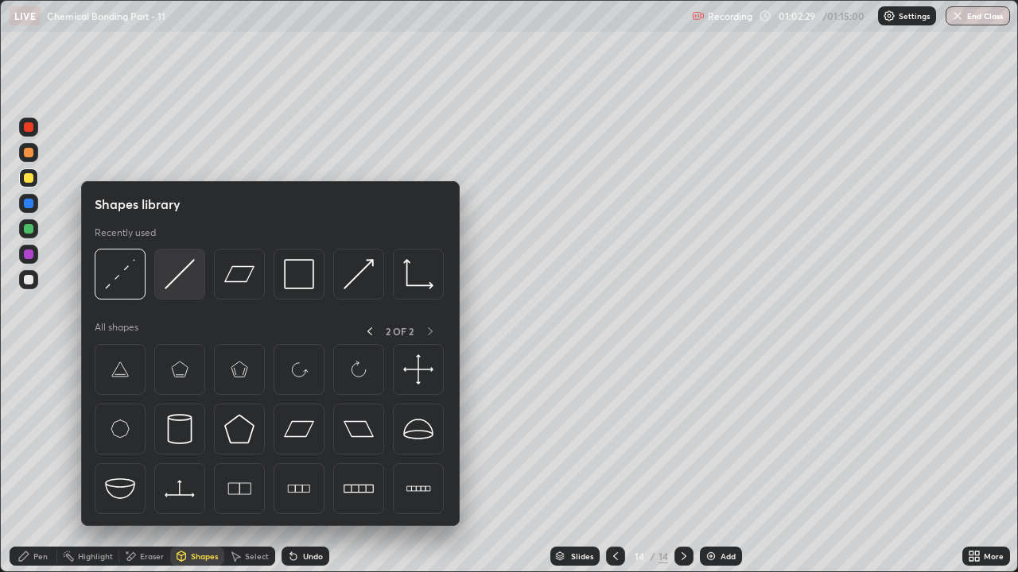
click at [180, 270] on img at bounding box center [180, 274] width 30 height 30
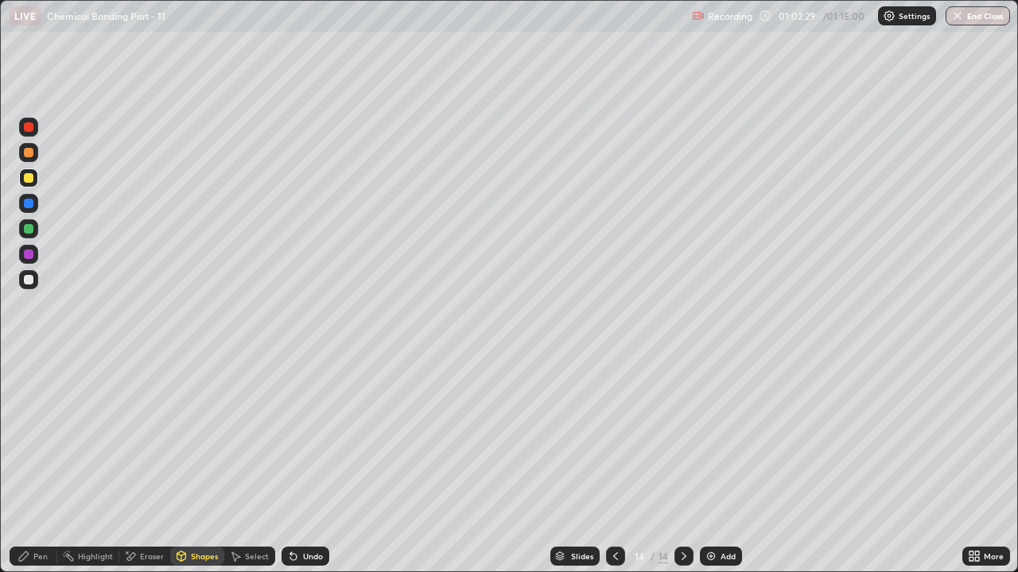
click at [31, 255] on div at bounding box center [29, 255] width 10 height 10
click at [38, 437] on div "Pen" at bounding box center [40, 556] width 14 height 8
click at [973, 23] on button "End Class" at bounding box center [977, 15] width 64 height 19
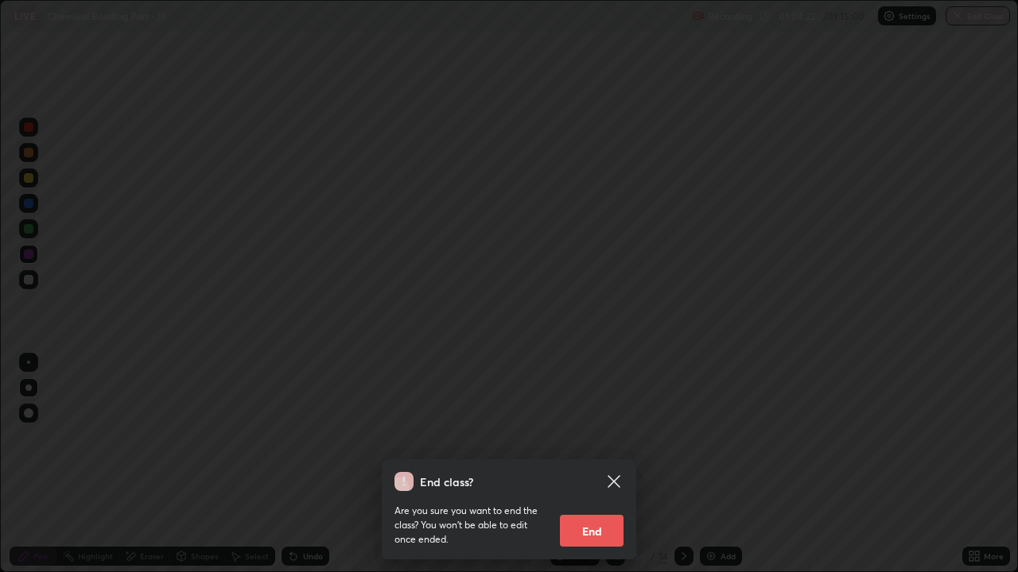
click at [605, 437] on button "End" at bounding box center [592, 531] width 64 height 32
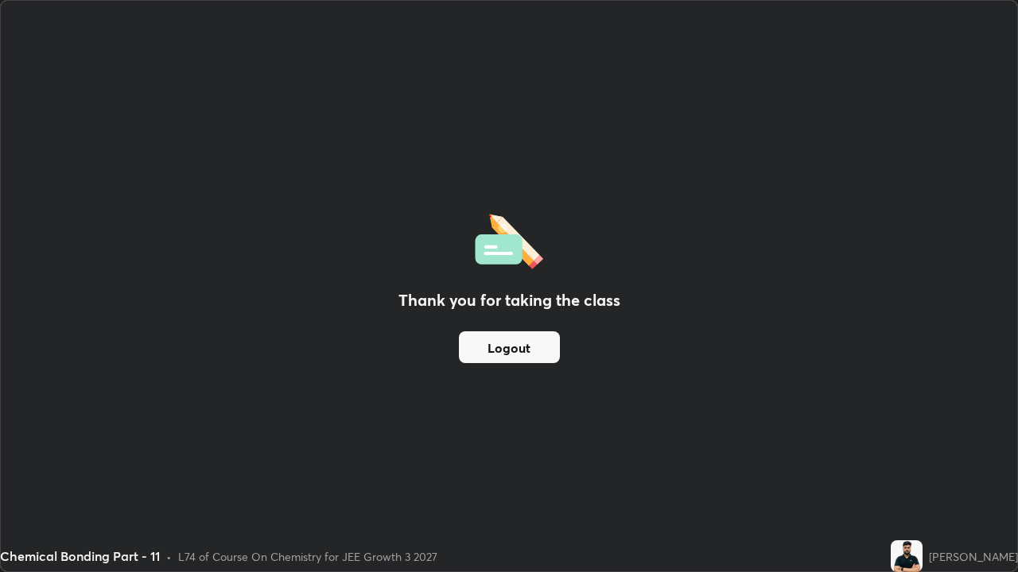
click at [608, 437] on div "Chemical Bonding Part - 11 • L74 of Course On Chemistry for JEE Growth 3 2027" at bounding box center [442, 557] width 884 height 32
click at [533, 344] on button "Logout" at bounding box center [509, 347] width 101 height 32
